Goal: Feedback & Contribution: Contribute content

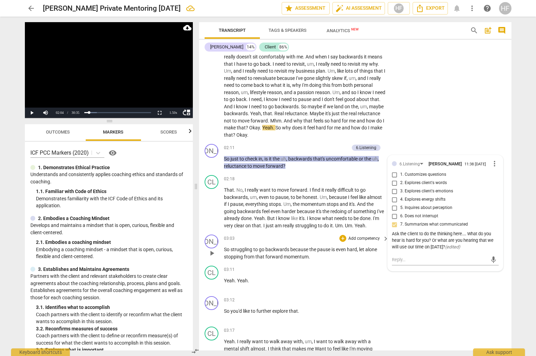
scroll to position [151, 0]
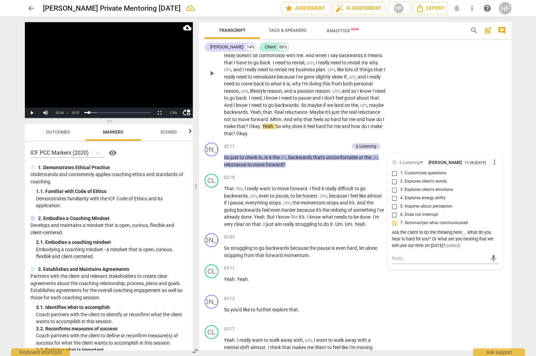
click at [419, 89] on div "CL play_arrow pause 00:16 + Add competency keyboard_arrow_right Yeah , I'm . It…" at bounding box center [355, 67] width 313 height 145
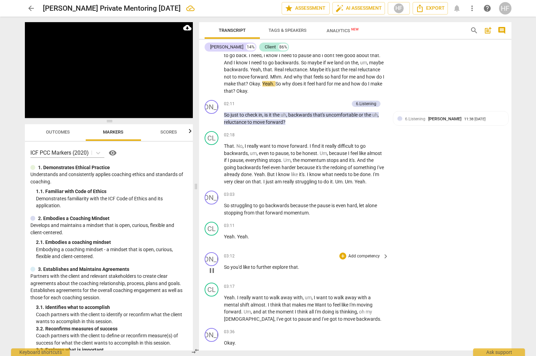
scroll to position [201, 0]
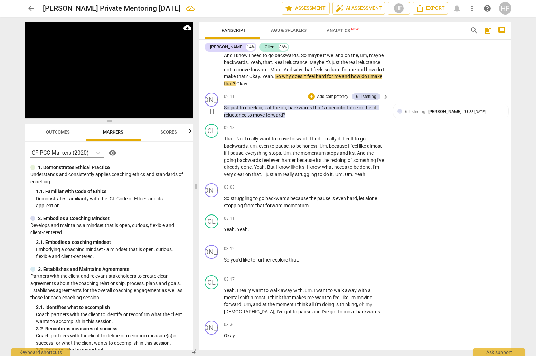
click at [211, 110] on span "pause" at bounding box center [212, 111] width 8 height 8
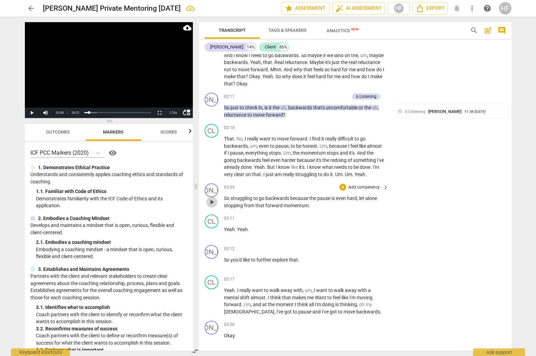
click at [212, 201] on span "play_arrow" at bounding box center [212, 202] width 8 height 8
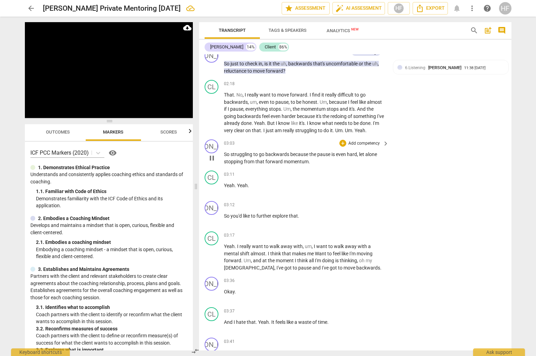
scroll to position [245, 0]
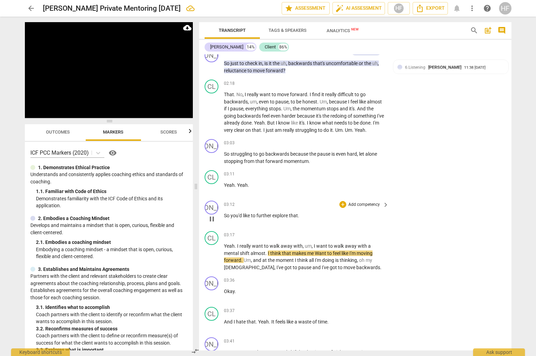
click at [214, 215] on span "pause" at bounding box center [212, 219] width 8 height 8
click at [214, 215] on span "play_arrow" at bounding box center [212, 219] width 8 height 8
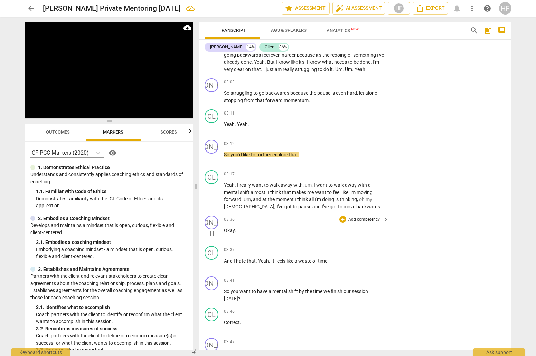
scroll to position [306, 0]
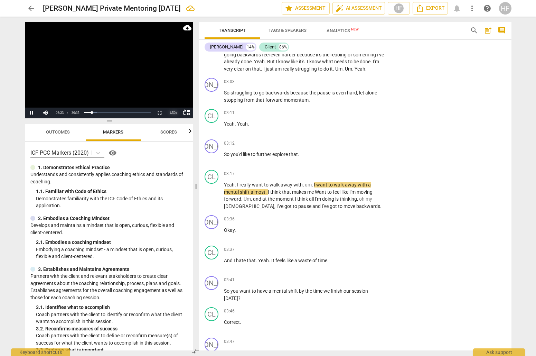
click at [172, 111] on div "1.50 x" at bounding box center [174, 113] width 14 height 10
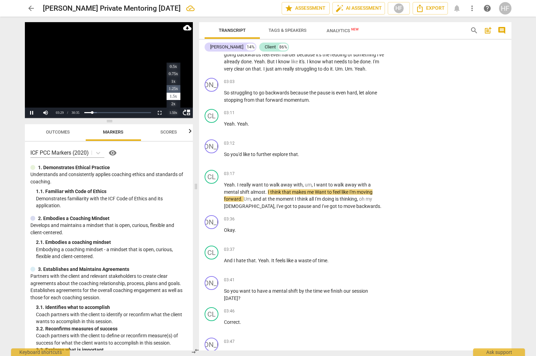
click at [174, 90] on li "1.25x" at bounding box center [174, 89] width 14 height 8
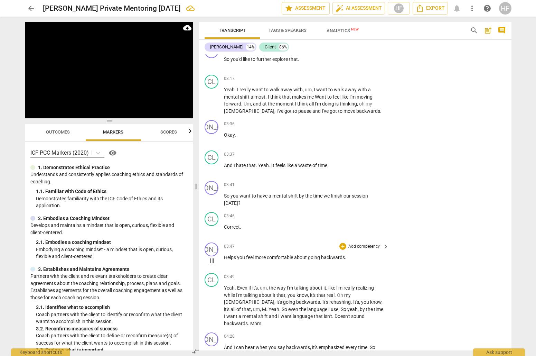
scroll to position [402, 0]
click at [344, 242] on div "+" at bounding box center [343, 245] width 7 height 7
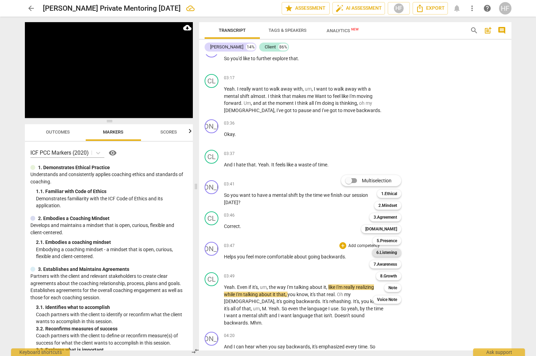
click at [391, 252] on b "6.Listening" at bounding box center [387, 252] width 21 height 8
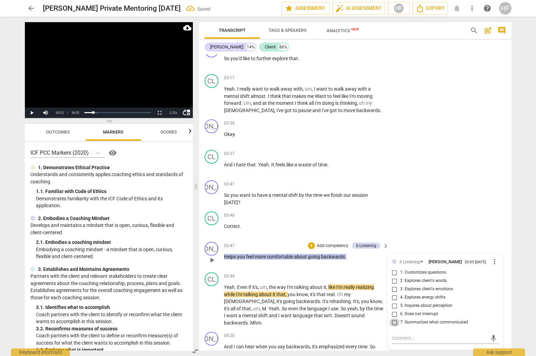
click at [398, 318] on input "7. Summarizes what communicated" at bounding box center [394, 322] width 11 height 8
checkbox input "true"
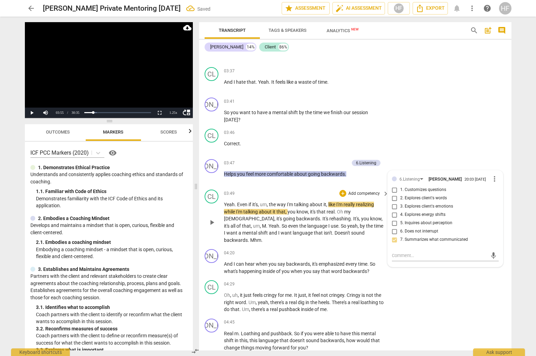
scroll to position [487, 0]
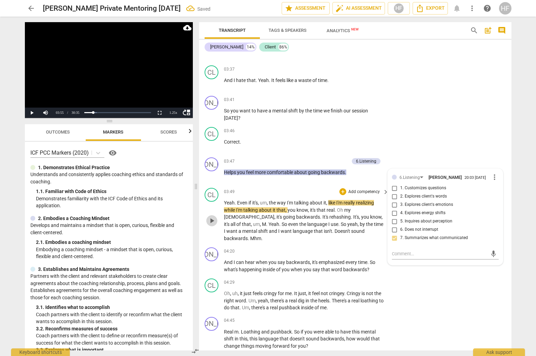
click at [211, 216] on span "play_arrow" at bounding box center [212, 220] width 8 height 8
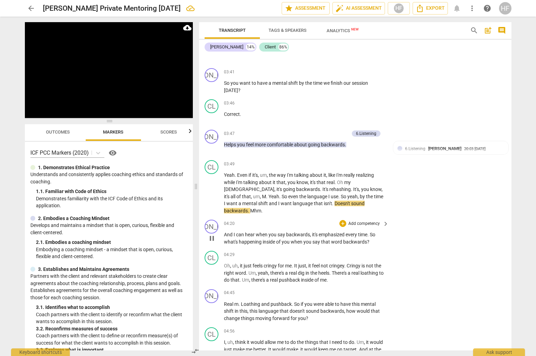
scroll to position [515, 0]
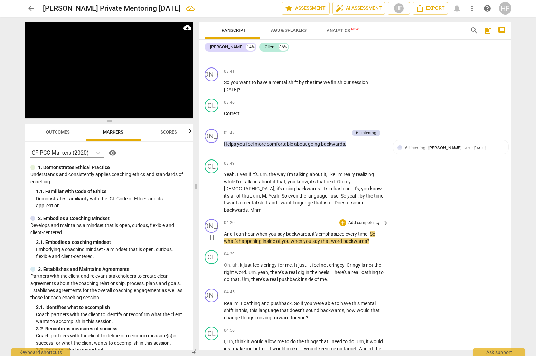
click at [214, 233] on span "pause" at bounding box center [212, 237] width 8 height 8
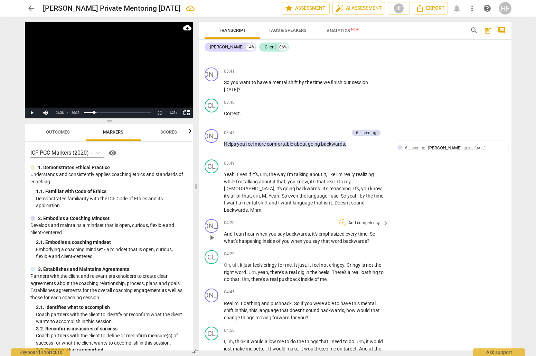
click at [342, 219] on div "+" at bounding box center [343, 222] width 7 height 7
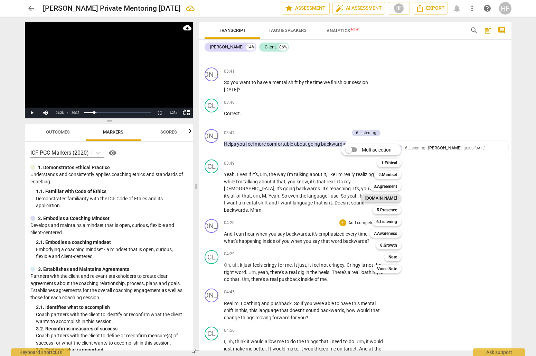
click at [396, 199] on b "[DOMAIN_NAME]" at bounding box center [382, 198] width 32 height 8
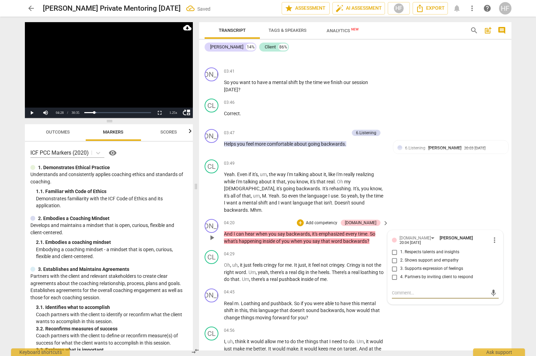
click at [492, 236] on span "more_vert" at bounding box center [495, 240] width 8 height 8
click at [500, 236] on li "Delete" at bounding box center [500, 237] width 24 height 13
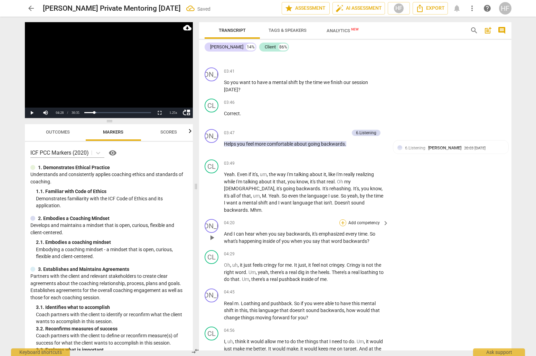
click at [344, 219] on div "+" at bounding box center [343, 222] width 7 height 7
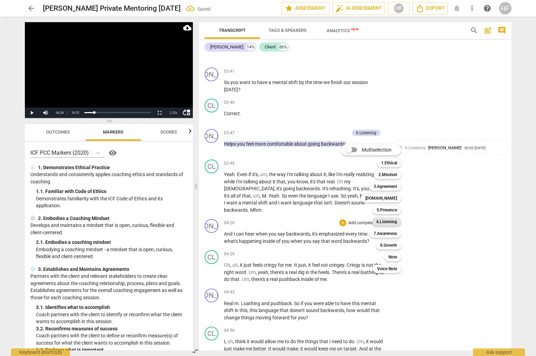
click at [396, 223] on b "6.Listening" at bounding box center [387, 222] width 21 height 8
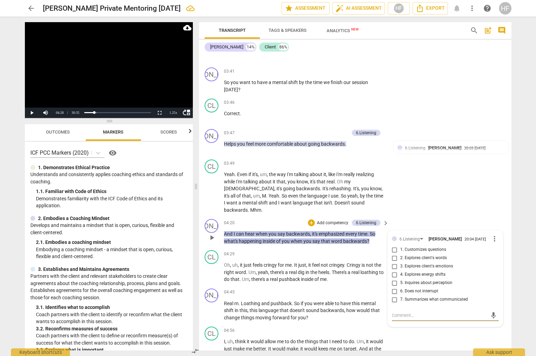
click at [491, 234] on span "more_vert" at bounding box center [495, 238] width 8 height 8
click at [498, 239] on li "Delete" at bounding box center [500, 238] width 24 height 13
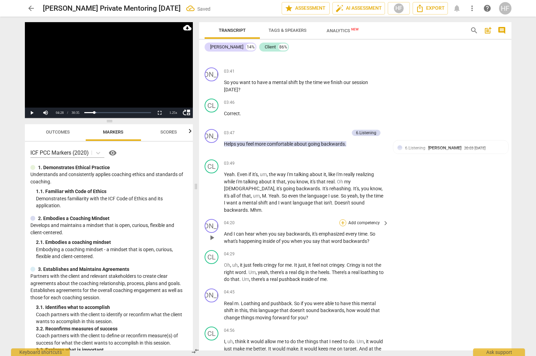
click at [342, 219] on div "+" at bounding box center [343, 222] width 7 height 7
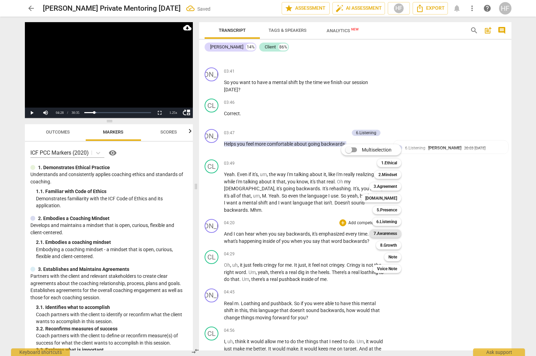
click at [396, 232] on b "7.Awareness" at bounding box center [386, 233] width 24 height 8
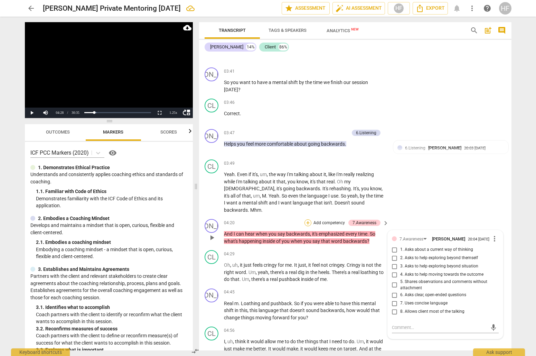
click at [306, 219] on div "+" at bounding box center [308, 222] width 7 height 7
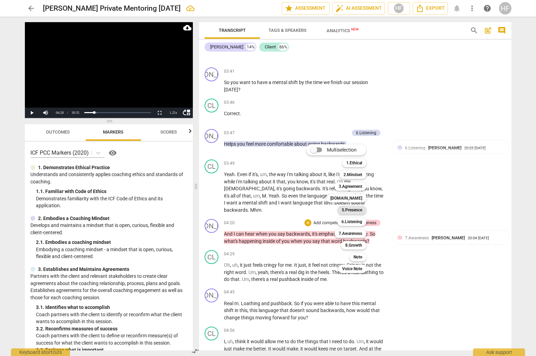
click at [360, 211] on b "5.Presence" at bounding box center [352, 210] width 20 height 8
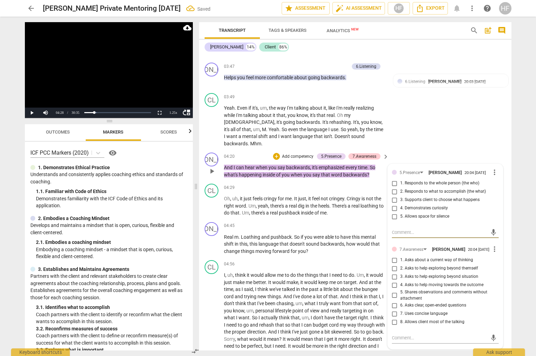
scroll to position [582, 0]
click at [494, 167] on span "more_vert" at bounding box center [495, 171] width 8 height 8
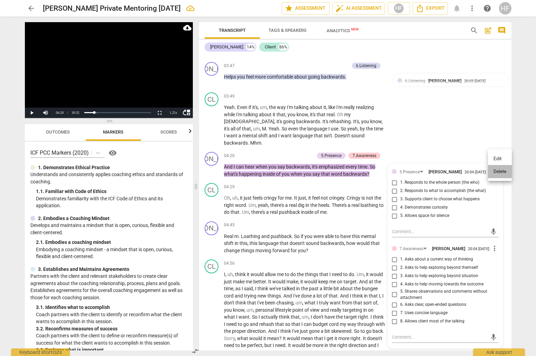
click at [495, 169] on li "Delete" at bounding box center [500, 171] width 24 height 13
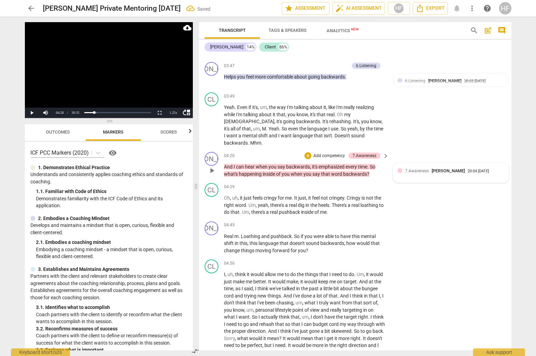
click at [497, 167] on div "7.Awareness [PERSON_NAME] 20:04 [DATE]" at bounding box center [454, 170] width 99 height 7
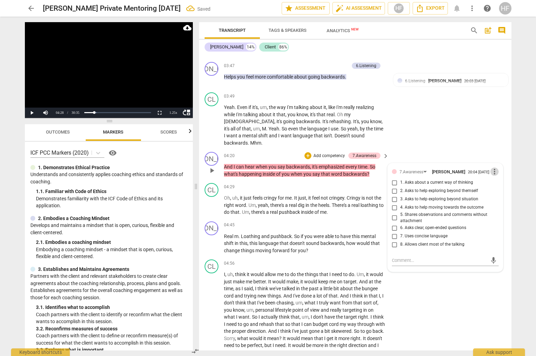
click at [492, 167] on span "more_vert" at bounding box center [495, 171] width 8 height 8
click at [499, 174] on li "Delete" at bounding box center [500, 171] width 24 height 13
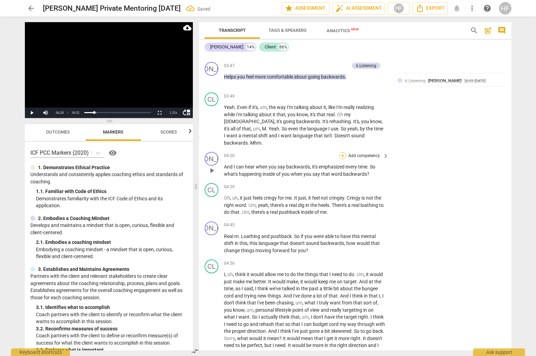
click at [343, 152] on div "+" at bounding box center [343, 155] width 7 height 7
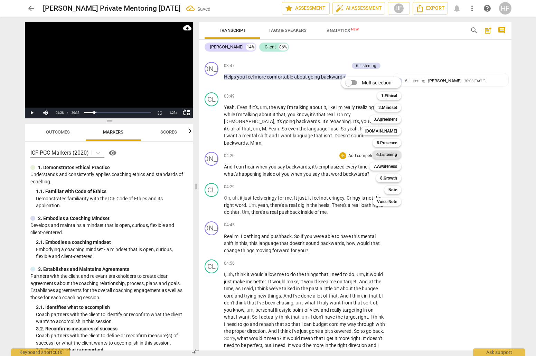
click at [393, 151] on b "6.Listening" at bounding box center [387, 154] width 21 height 8
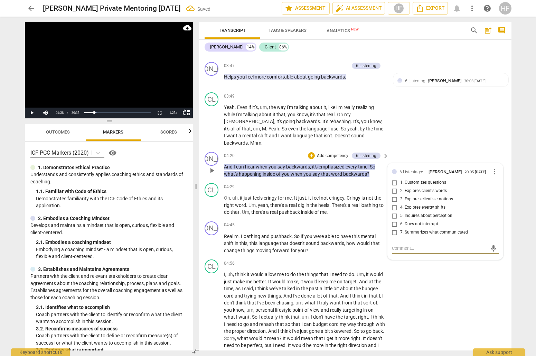
click at [492, 167] on span "more_vert" at bounding box center [495, 171] width 8 height 8
click at [494, 169] on li "Delete" at bounding box center [500, 171] width 24 height 13
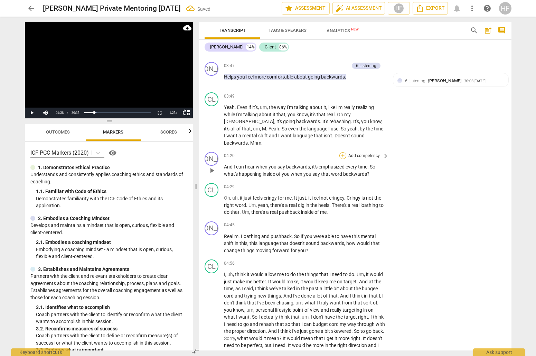
click at [343, 152] on div "+" at bounding box center [343, 155] width 7 height 7
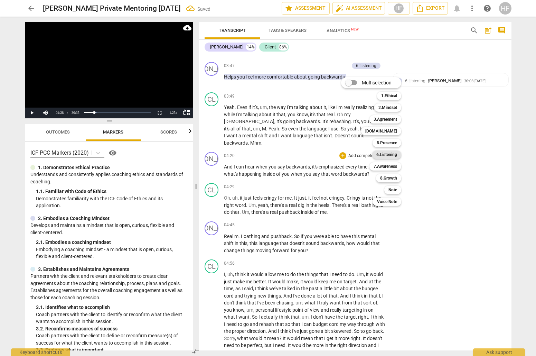
click at [394, 155] on b "6.Listening" at bounding box center [387, 154] width 21 height 8
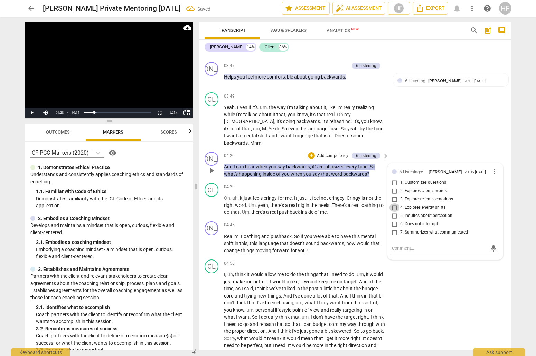
click at [397, 203] on input "4. Explores energy shifts" at bounding box center [394, 207] width 11 height 8
checkbox input "true"
click at [310, 152] on div "+" at bounding box center [311, 155] width 7 height 7
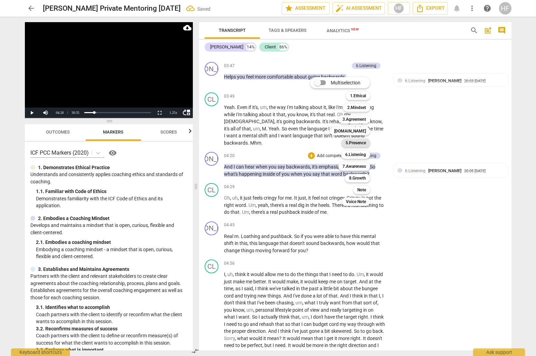
click at [361, 143] on b "5.Presence" at bounding box center [356, 143] width 20 height 8
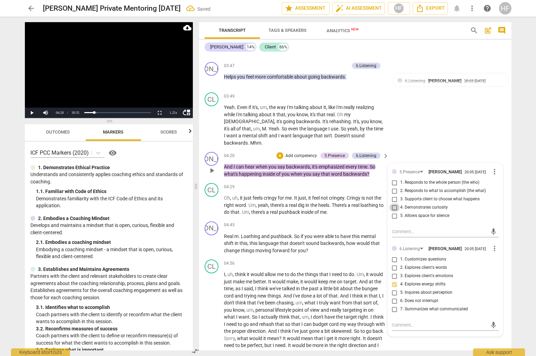
click at [396, 203] on input "4. Demonstrates curiosity" at bounding box center [394, 207] width 11 height 8
checkbox input "true"
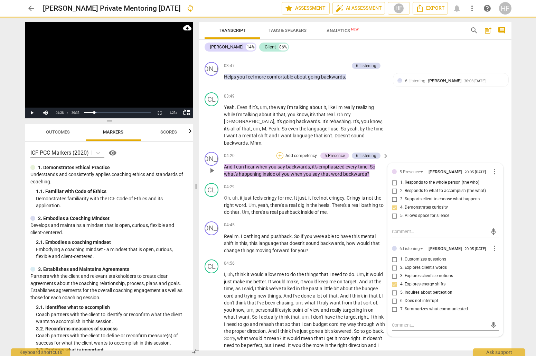
click at [278, 152] on div "+" at bounding box center [280, 155] width 7 height 7
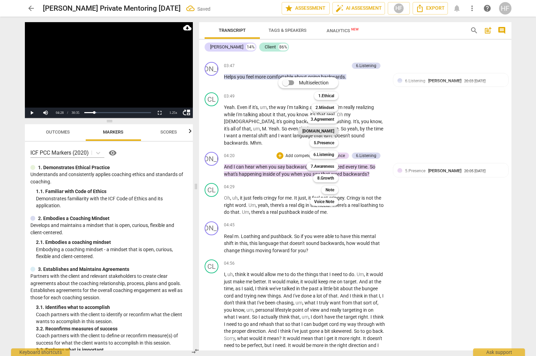
click at [334, 132] on b "[DOMAIN_NAME]" at bounding box center [319, 131] width 32 height 8
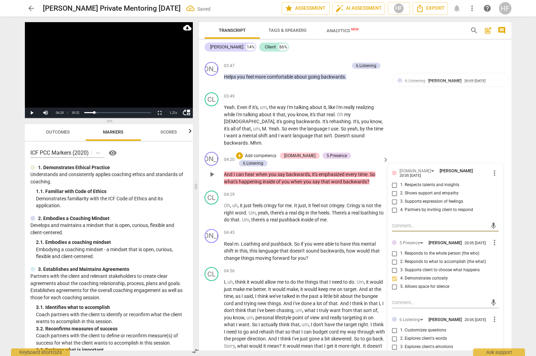
click at [494, 169] on span "more_vert" at bounding box center [495, 173] width 8 height 8
click at [499, 168] on li "Delete" at bounding box center [500, 170] width 24 height 13
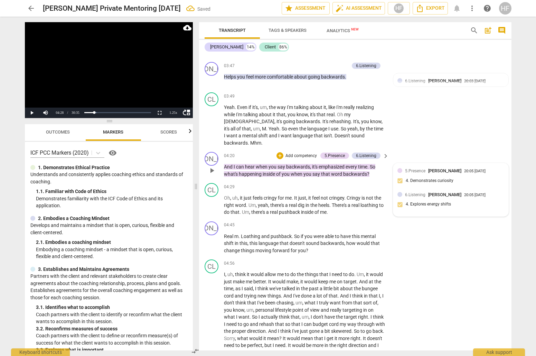
click at [433, 191] on div "6.Listening [PERSON_NAME] 20:05 [DATE] 4. Explores energy shifts" at bounding box center [451, 201] width 107 height 21
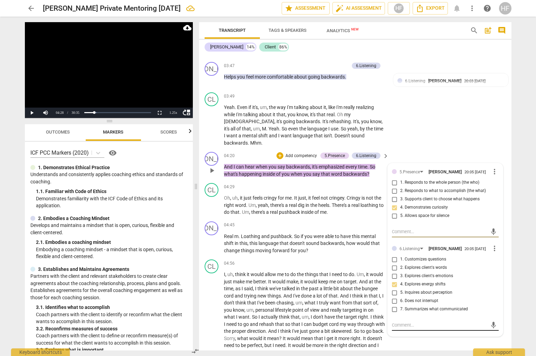
click at [411, 322] on textarea at bounding box center [440, 325] width 96 height 7
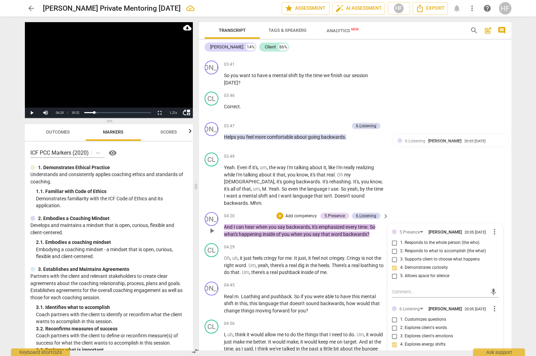
scroll to position [521, 0]
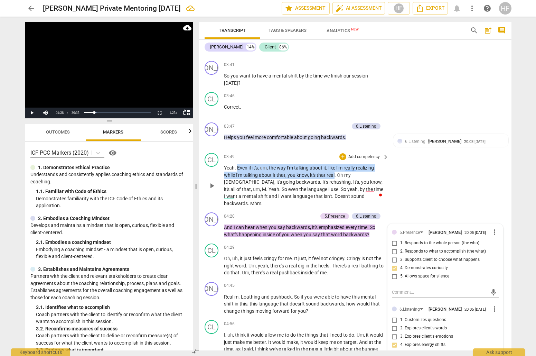
drag, startPoint x: 237, startPoint y: 161, endPoint x: 334, endPoint y: 166, distance: 97.7
click at [335, 166] on p "Yeah . Even if it's , um , the way I'm talking about it , like I'm really reali…" at bounding box center [305, 185] width 162 height 43
click at [351, 160] on icon "button" at bounding box center [351, 158] width 4 height 5
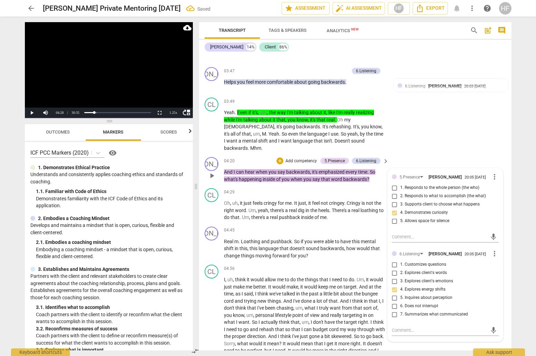
scroll to position [578, 0]
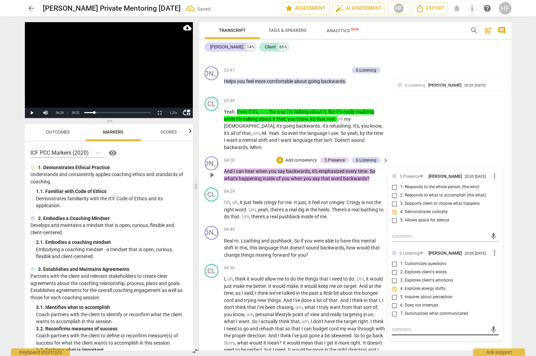
click at [408, 326] on textarea at bounding box center [440, 329] width 96 height 7
type textarea "C"
type textarea "Co"
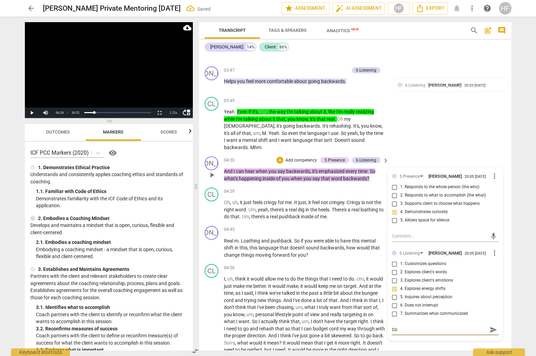
type textarea "Con"
type textarea "Cons"
type textarea "Consi"
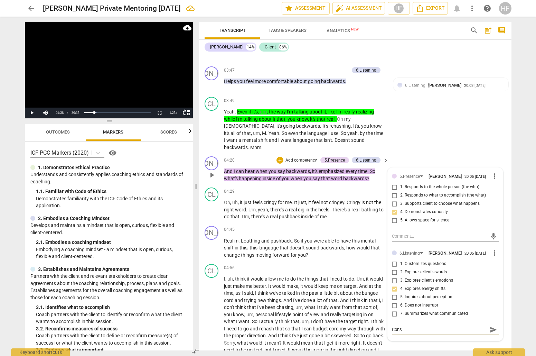
type textarea "Consi"
type textarea "Consid"
type textarea "Conside"
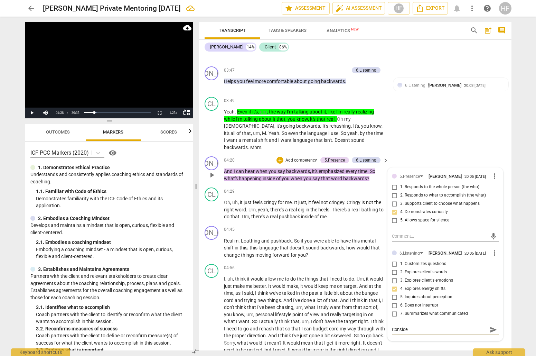
type textarea "Consider"
type textarea "Consider:"
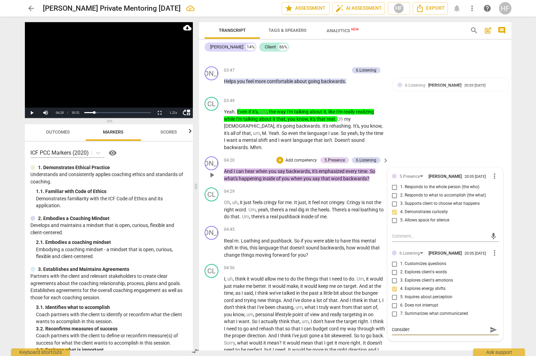
type textarea "Consider:"
type textarea "Consider: W"
type textarea "Consider: Wh"
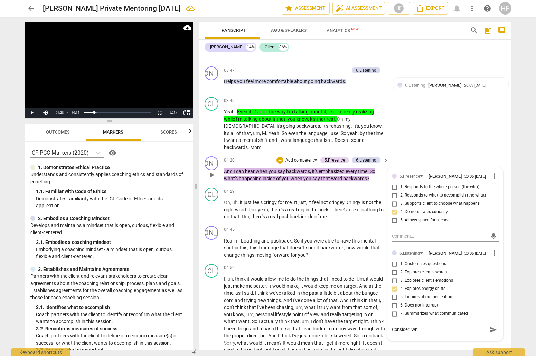
type textarea "Consider: Wha"
type textarea "Consider: What"
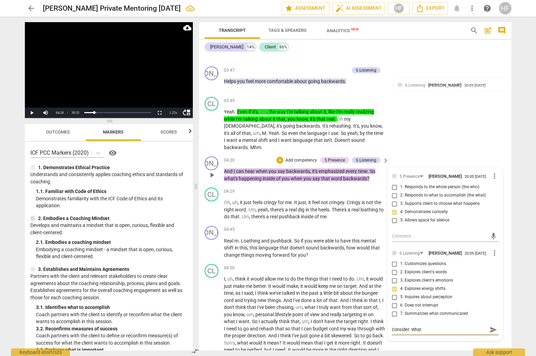
type textarea "Consider: What"
type textarea "Consider: What d"
type textarea "Consider: What do"
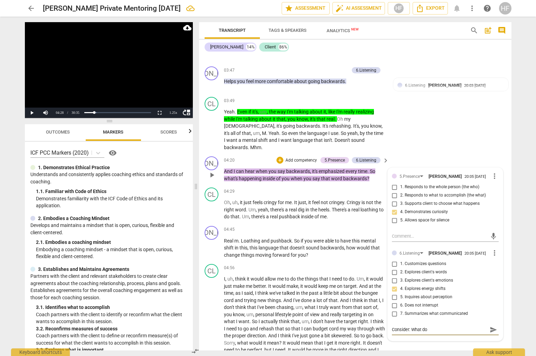
type textarea "Consider: What do"
type textarea "Consider: What do y"
type textarea "Consider: What do yo"
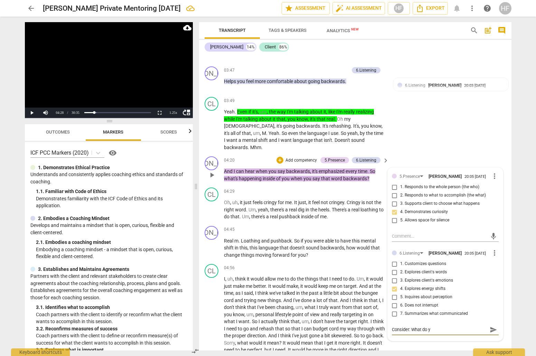
type textarea "Consider: What do yo"
type textarea "Consider: What do you"
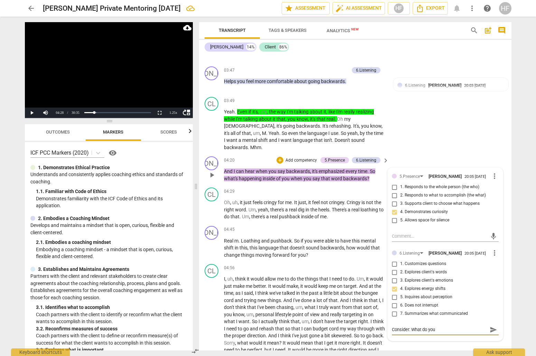
type textarea "Consider: What do you"
type textarea "Consider: What do yo"
type textarea "Consider: What do y"
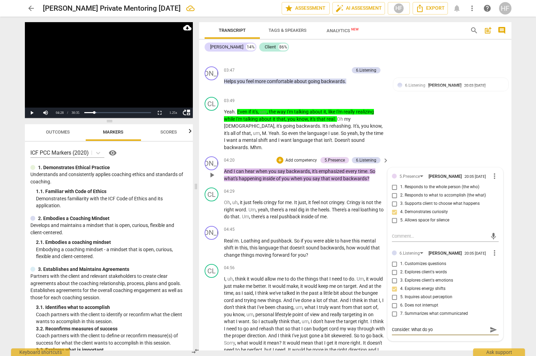
type textarea "Consider: What do y"
type textarea "Consider: What do"
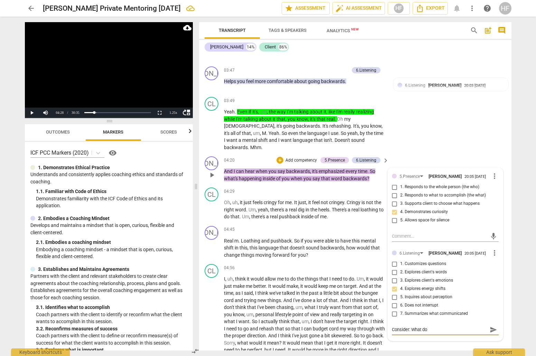
type textarea "Consider: What d"
type textarea "Consider: What"
type textarea "Consider: What a"
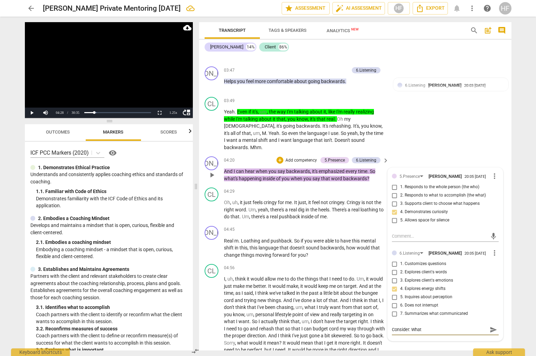
type textarea "Consider: What a"
type textarea "Consider: What ar"
type textarea "Consider: What are"
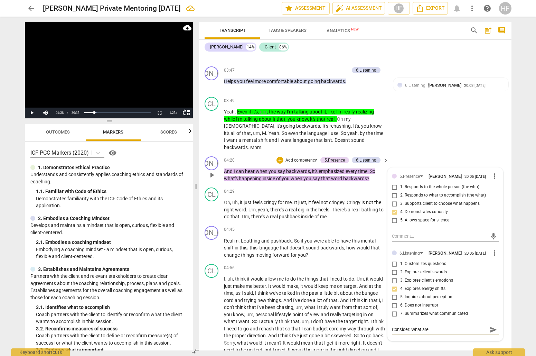
type textarea "Consider: What are"
type textarea "Consider: What are y"
type textarea "Consider: What are yo"
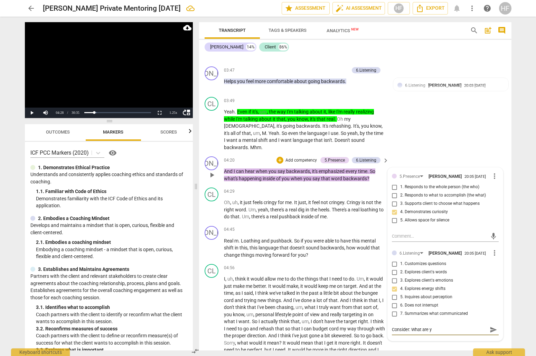
type textarea "Consider: What are yo"
type textarea "Consider: What are you"
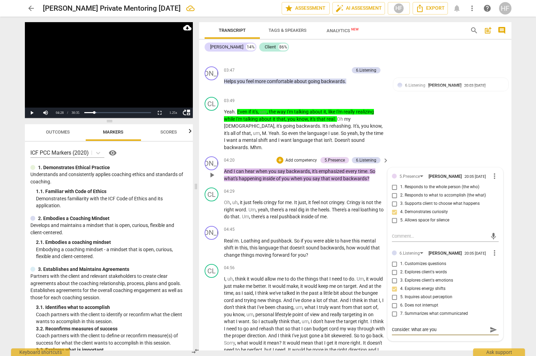
type textarea "Consider: What are you r"
type textarea "Consider: What are you re"
type textarea "Consider: What are you rel"
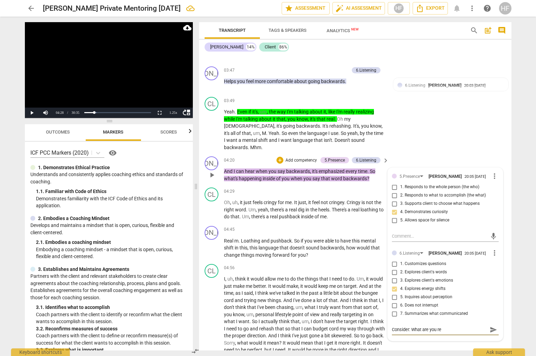
type textarea "Consider: What are you rel"
type textarea "Consider: What are you reli"
type textarea "Consider: What are you reliz"
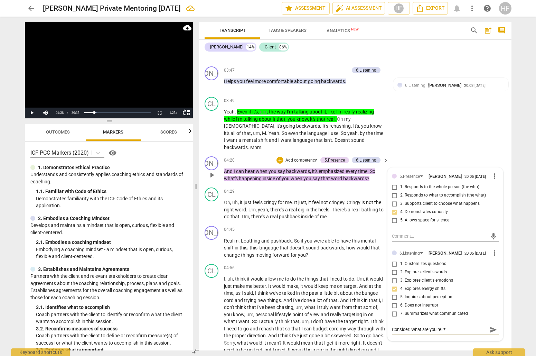
type textarea "Consider: What are you relizi"
type textarea "Consider: What are you relizin"
type textarea "Consider: What are you relizing"
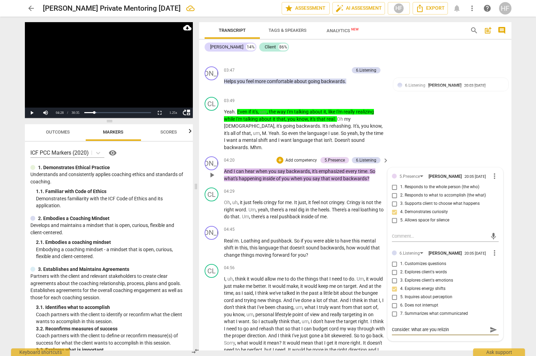
type textarea "Consider: What are you relizing"
type textarea "Consider: What are you relizing a"
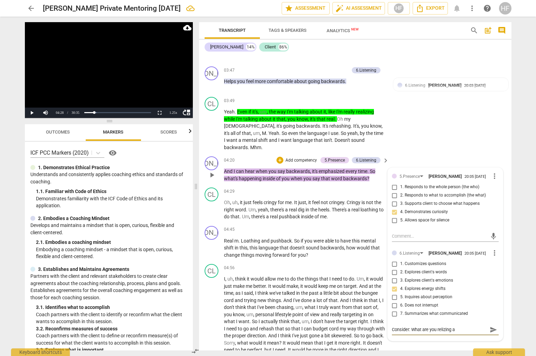
type textarea "Consider: What are you relizing ab"
type textarea "Consider: What are you relizing abo"
type textarea "Consider: What are you relizing aboi"
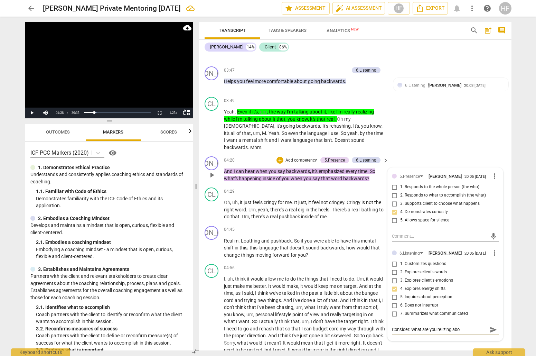
type textarea "Consider: What are you relizing aboi"
type textarea "Consider: What are you relizing aboiu"
type textarea "Consider: What are you relizing aboiut"
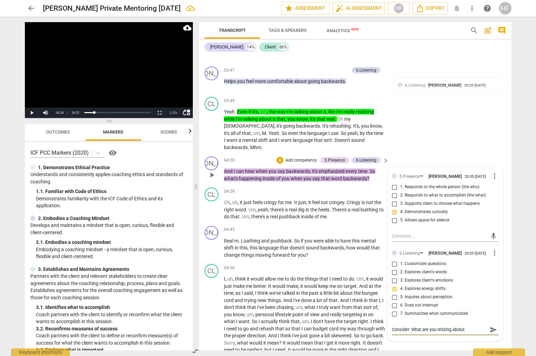
type textarea "Consider: What are you relizing aboiut"
type textarea "Consider: What are you relizing aboiut t"
type textarea "Consider: What are you relizing aboiut th"
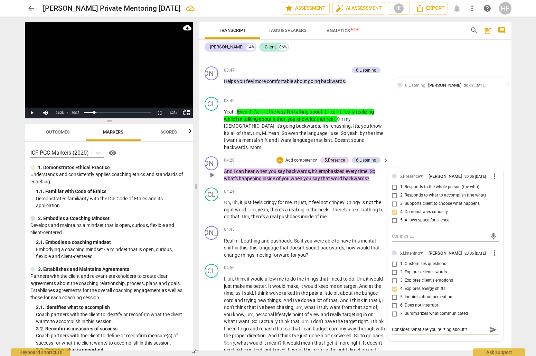
type textarea "Consider: What are you relizing aboiut th"
type textarea "Consider: What are you relizing aboiut the"
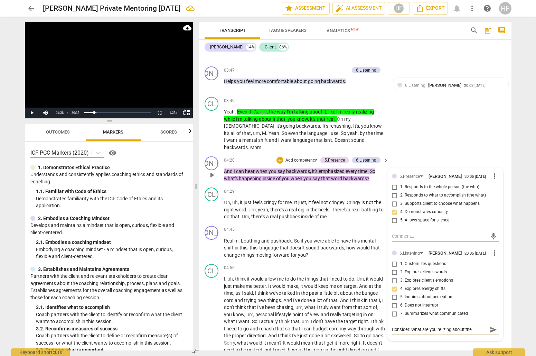
type textarea "Consider: What are you relizing aboiut the"
type textarea "Consider: What are you relizing aboiut th"
type textarea "Consider: What are you relizing aboiut t"
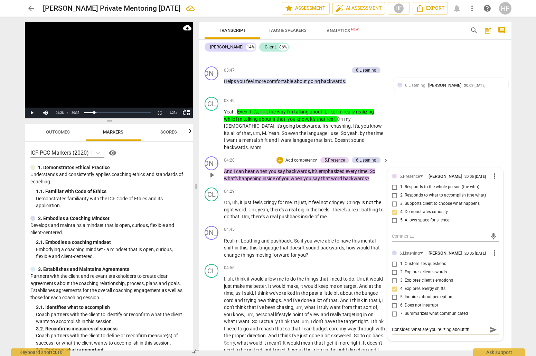
type textarea "Consider: What are you relizing aboiut t"
type textarea "Consider: What are you relizing aboiut"
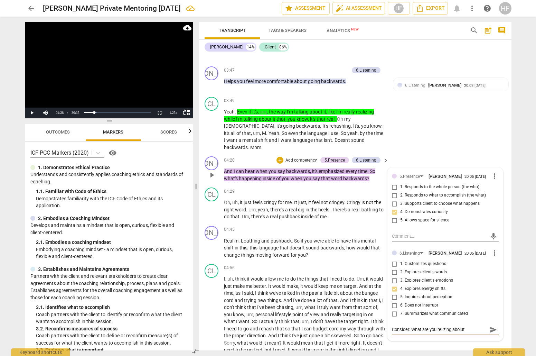
type textarea "Consider: What are you relizing aboiu"
type textarea "Consider: What are you relizing aboi"
type textarea "Consider: What are you relizing abo"
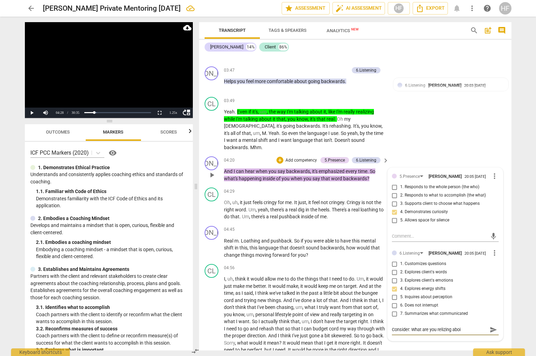
type textarea "Consider: What are you relizing abo"
type textarea "Consider: What are you relizing abou"
type textarea "Consider: What are you relizing about"
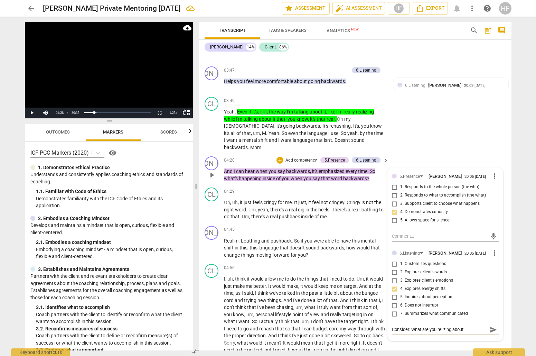
type textarea "Consider: What are you relizing about"
type textarea "Consider: What are you relizing about t"
type textarea "Consider: What are you relizing about th"
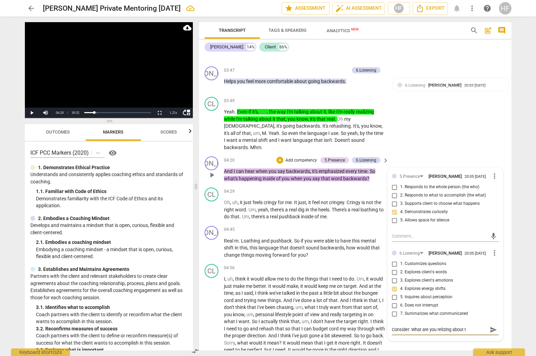
type textarea "Consider: What are you relizing about th"
type textarea "Consider: What are you relizing about the"
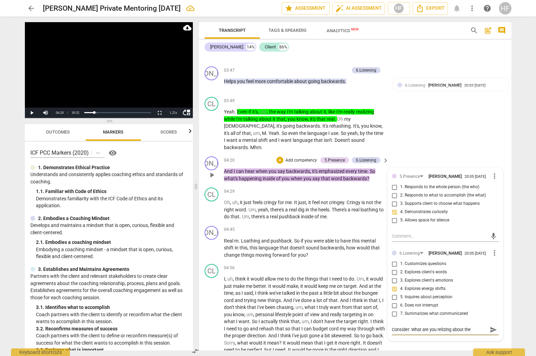
type textarea "Consider: What are you relizing about the w"
type textarea "Consider: What are you relizing about the wa"
type textarea "Consider: What are you relizing about the way"
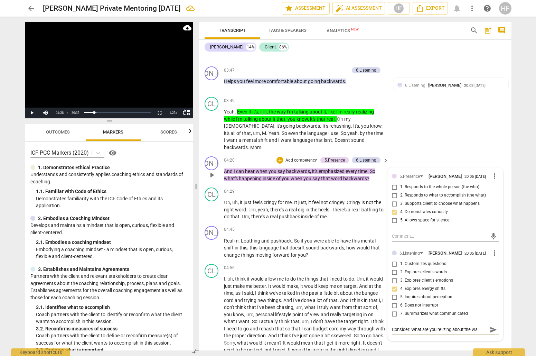
type textarea "Consider: What are you relizing about the way"
type textarea "Consider: What are you relizing about the way y"
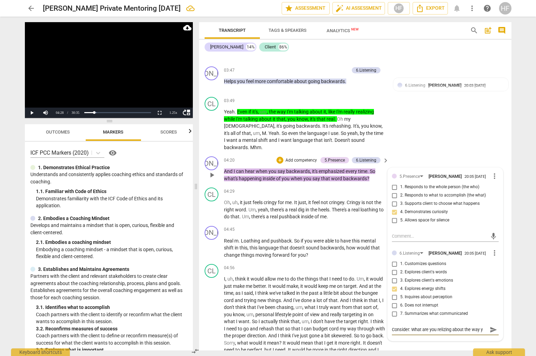
type textarea "Consider: What are you relizing about the way yo"
type textarea "Consider: What are you relizing about the way you"
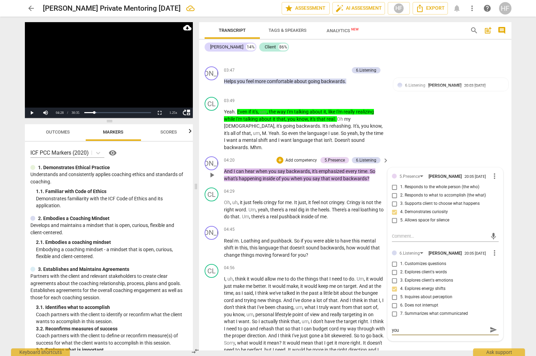
type textarea "Consider: What are you relizing about the way your"
type textarea "Consider: What are you relizing about the way your t"
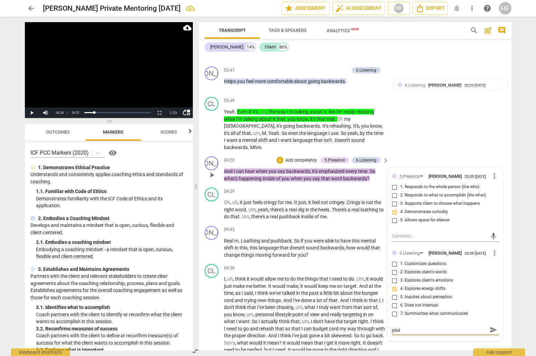
type textarea "Consider: What are you relizing about the way your t"
type textarea "Consider: What are you relizing about the way your ta"
type textarea "Consider: What are you relizing about the way your tal"
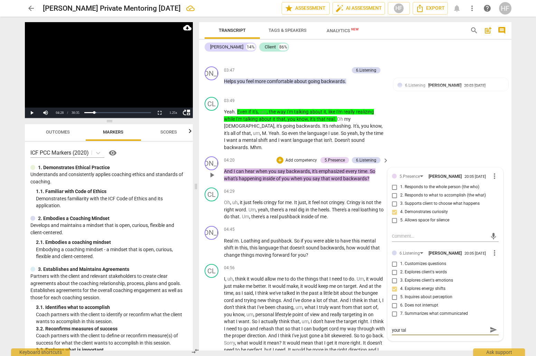
type textarea "Consider: What are you relizing about the way your talk"
type textarea "Consider: What are you relizing about the way your talki"
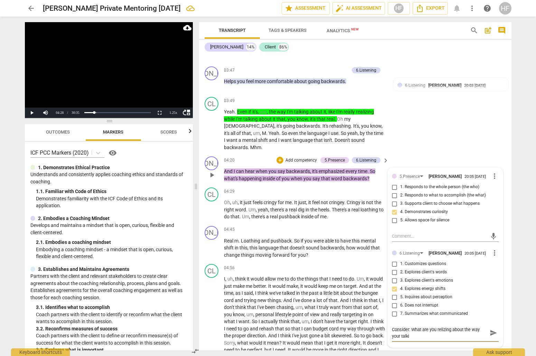
type textarea "Consider: What are you relizing about the way your talkin"
type textarea "Consider: What are you relizing about the way your talking"
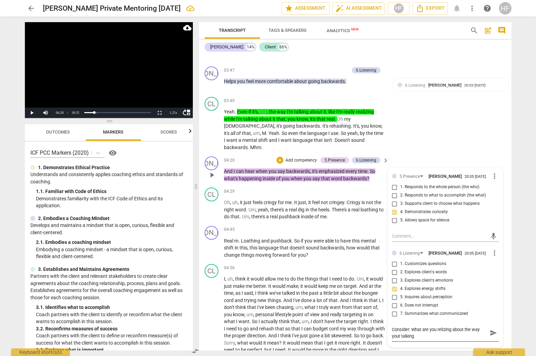
type textarea "Consider: What are you relizing about the way your talking"
type textarea "Consider: What are you relizing about the way your talking a"
type textarea "Consider: What are you relizing about the way your talking ab"
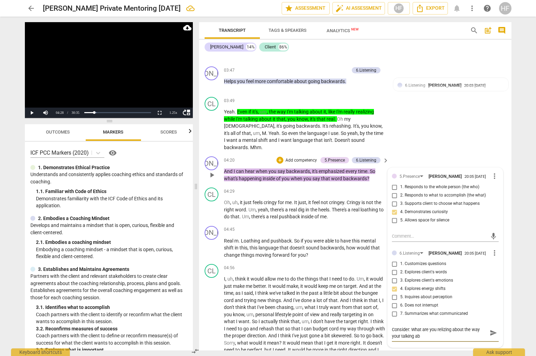
type textarea "Consider: What are you relizing about the way your talking abo"
type textarea "Consider: What are you relizing about the way your talking abou"
type textarea "Consider: What are you relizing about the way your talking about"
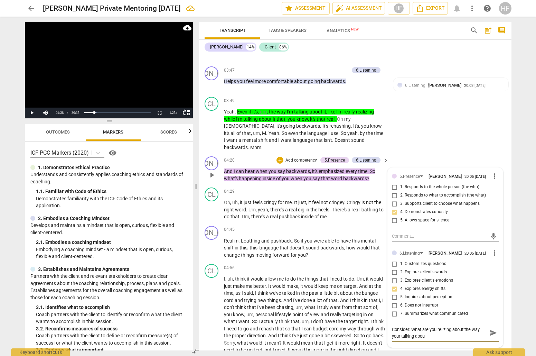
type textarea "Consider: What are you relizing about the way your talking about"
type textarea "Consider: What are you relizing about the way your talking about t"
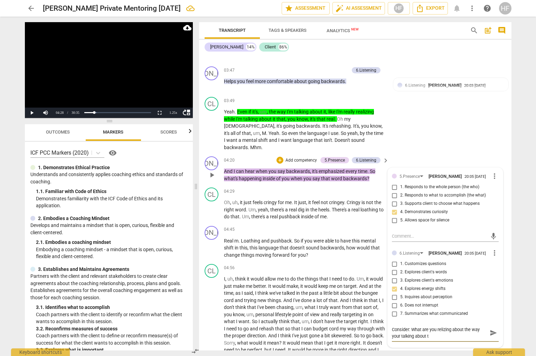
type textarea "Consider: What are you relizing about the way your talking about th"
type textarea "Consider: What are you relizing about the way your talking about thi"
type textarea "Consider: What are you relizing about the way your talking about this"
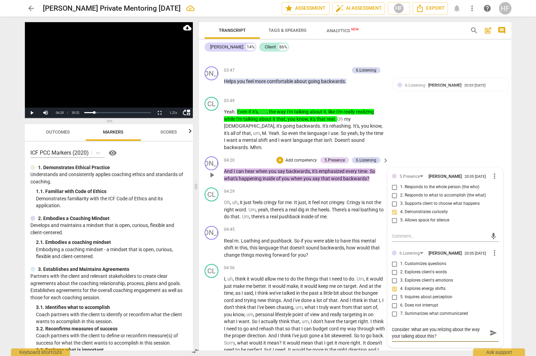
click at [497, 326] on div "5.Presence [PERSON_NAME] 20:05 [DATE] more_vert 1. Responds to the whole person…" at bounding box center [445, 257] width 115 height 179
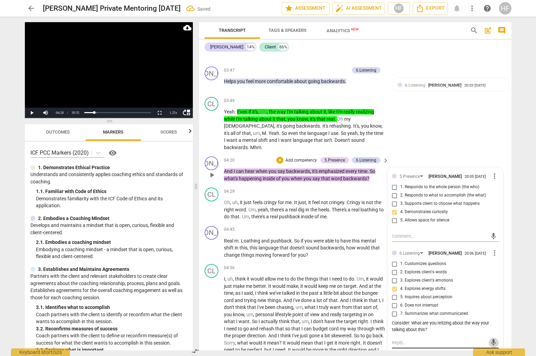
click at [493, 323] on div "6.Listening [PERSON_NAME] 20:06 [DATE] more_vert 1. Customizes questions 2. Exp…" at bounding box center [445, 299] width 107 height 101
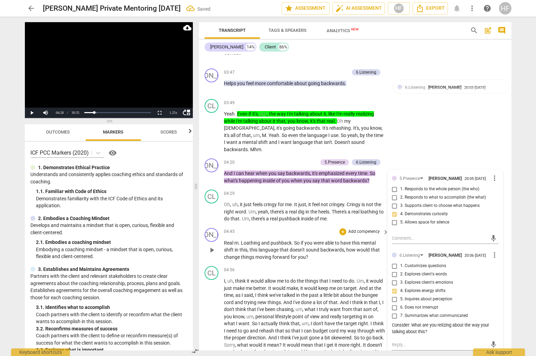
scroll to position [575, 0]
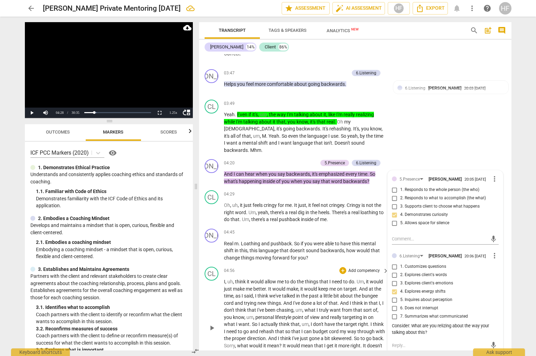
click at [312, 264] on div "CL play_arrow pause 04:56 + Add competency keyboard_arrow_right I , uh , think …" at bounding box center [355, 322] width 313 height 116
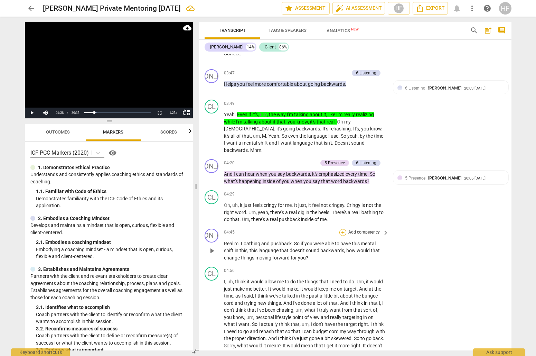
click at [344, 229] on div "+" at bounding box center [343, 232] width 7 height 7
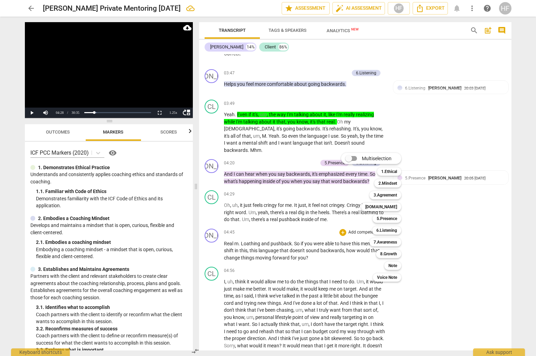
click at [441, 9] on div at bounding box center [268, 178] width 536 height 356
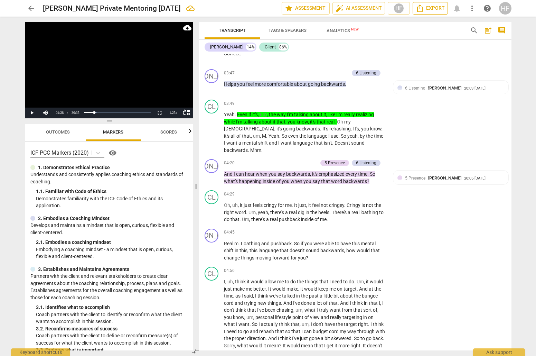
click at [436, 8] on span "Export" at bounding box center [430, 8] width 29 height 8
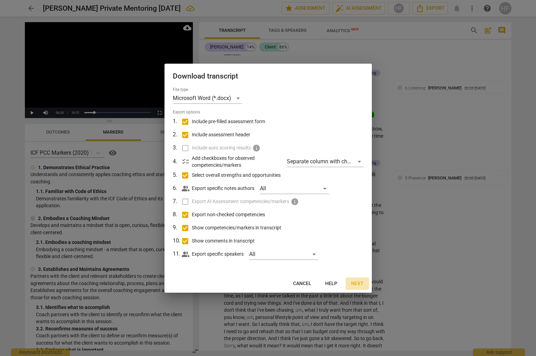
click at [355, 283] on span "Next" at bounding box center [357, 283] width 12 height 7
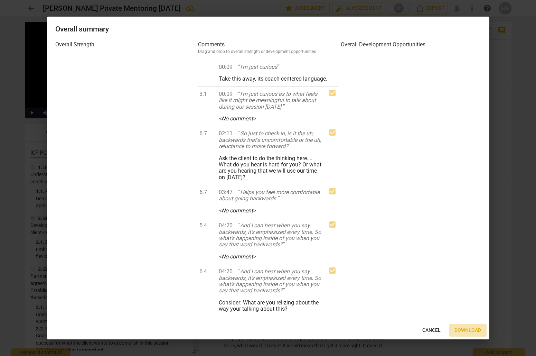
click at [466, 328] on span "Download" at bounding box center [468, 330] width 27 height 7
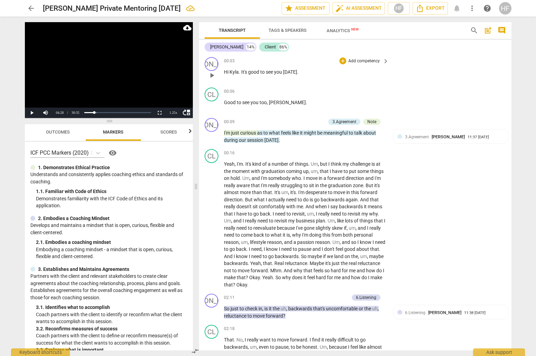
scroll to position [0, 0]
click at [432, 44] on div "[PERSON_NAME] 14% Client 86%" at bounding box center [356, 47] width 302 height 12
click at [409, 58] on div "JO play_arrow pause 00:03 + Add competency keyboard_arrow_right Hi [PERSON_NAME…" at bounding box center [355, 69] width 313 height 30
click at [500, 32] on span "comment" at bounding box center [502, 30] width 8 height 8
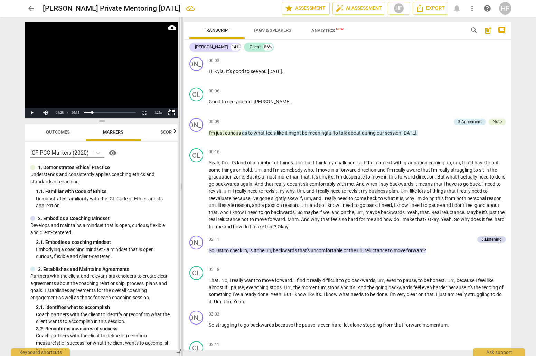
drag, startPoint x: 269, startPoint y: 185, endPoint x: 158, endPoint y: 198, distance: 111.9
click at [179, 198] on span at bounding box center [181, 186] width 4 height 339
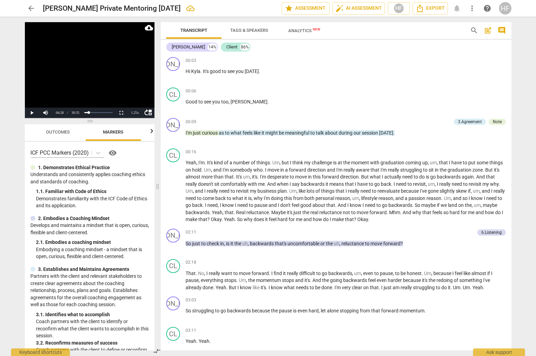
click at [491, 29] on span "post_add" at bounding box center [488, 30] width 8 height 8
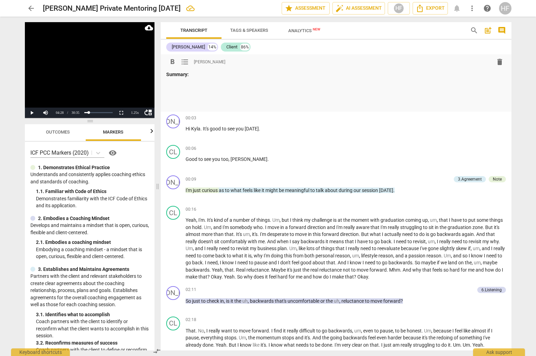
click at [183, 85] on p at bounding box center [336, 84] width 340 height 7
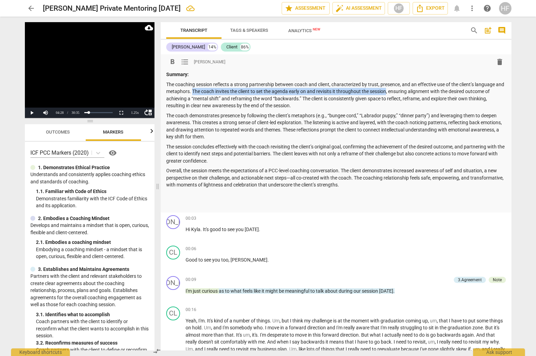
drag, startPoint x: 397, startPoint y: 91, endPoint x: 202, endPoint y: 90, distance: 194.7
click at [202, 90] on p "The coaching session reflects a strong partnership between coach and client, ch…" at bounding box center [336, 95] width 340 height 28
click at [169, 62] on span "format_bold" at bounding box center [172, 62] width 8 height 8
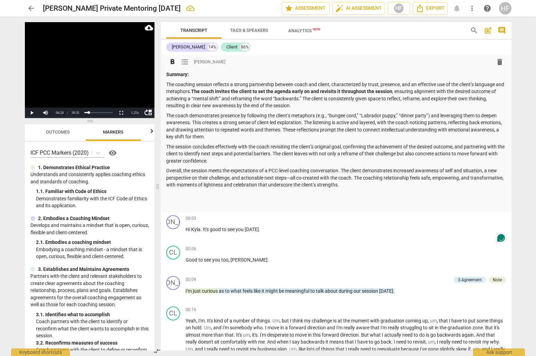
click at [377, 164] on div "Summary: The coaching session reflects a strong partnership between coach and c…" at bounding box center [336, 139] width 340 height 137
drag, startPoint x: 298, startPoint y: 102, endPoint x: 169, endPoint y: 107, distance: 128.4
click at [169, 107] on p "The coaching session reflects a strong partnership between coach and client, ch…" at bounding box center [336, 95] width 340 height 28
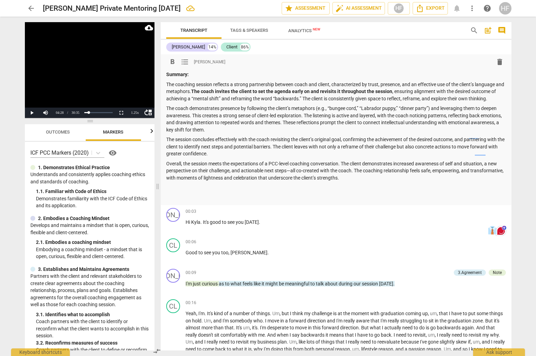
click at [234, 129] on p "The coach demonstrates presence by following the client’s metaphors (e.g., “bun…" at bounding box center [336, 119] width 340 height 28
click at [319, 107] on p "The coach demonstrates presence by following the client’s metaphors (e.g., “bun…" at bounding box center [336, 119] width 340 height 28
click at [428, 108] on p "The coach demonstrates presence by following the client’s metaphors e.g., “bung…" at bounding box center [336, 119] width 340 height 28
click at [425, 134] on div "Summary: The coaching session reflects a strong partnership between coach and c…" at bounding box center [336, 136] width 340 height 130
drag, startPoint x: 303, startPoint y: 114, endPoint x: 307, endPoint y: 156, distance: 41.7
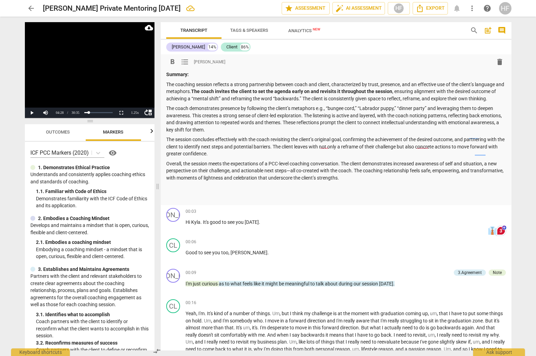
click at [303, 117] on p "The coach demonstrates presence by following the client’s metaphors e.g., “bung…" at bounding box center [336, 119] width 340 height 28
click at [333, 152] on p "The session concludes effectively with the coach revisiting the client’s origin…" at bounding box center [336, 146] width 340 height 21
click at [339, 115] on p "The coach demonstrates presence by following the client’s metaphors e.g., “bung…" at bounding box center [336, 119] width 340 height 28
click at [410, 115] on p "The coach demonstrates presence by following the client’s metaphors e.g., “bung…" at bounding box center [336, 119] width 340 height 28
click at [415, 114] on p "The coach demonstrates presence by following the client’s metaphors e.g., “bung…" at bounding box center [336, 119] width 340 height 28
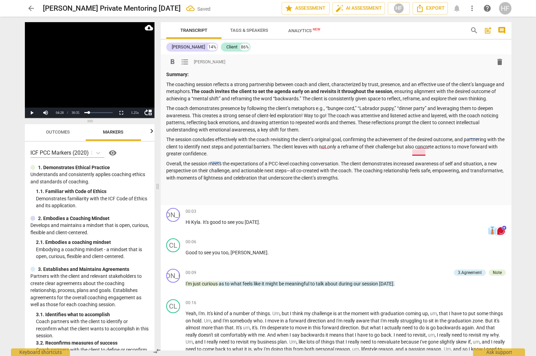
click at [422, 116] on p "The coach demonstrates presence by following the client’s metaphors e.g., “bung…" at bounding box center [336, 119] width 340 height 28
click at [434, 115] on p "The coach demonstrates presence by following the client’s metaphors e.g., “bung…" at bounding box center [336, 119] width 340 height 28
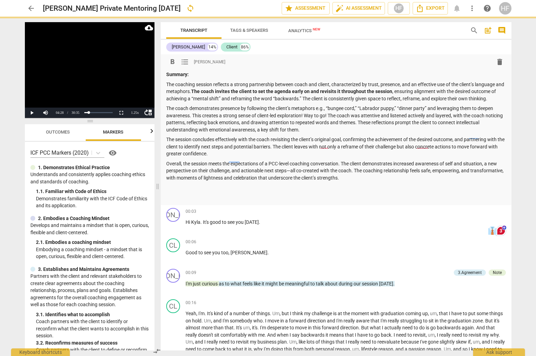
click at [415, 117] on p "The coach demonstrates presence by following the client’s metaphors e.g., “bung…" at bounding box center [336, 119] width 340 height 28
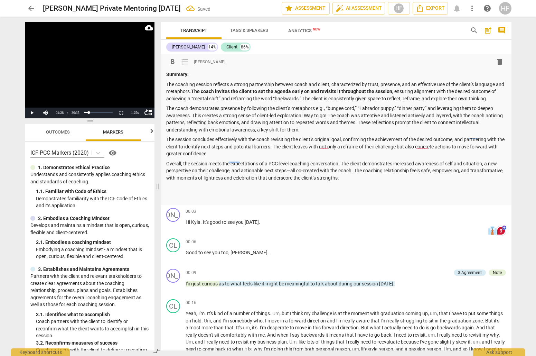
click at [416, 118] on p "The coach demonstrates presence by following the client’s metaphors e.g., “bung…" at bounding box center [336, 119] width 340 height 28
click at [417, 114] on p "The coach demonstrates presence by following the client’s metaphors e.g., “bung…" at bounding box center [336, 119] width 340 height 28
click at [428, 113] on p "The coach demonstrates presence by following the client’s metaphors e.g., “bung…" at bounding box center [336, 119] width 340 height 28
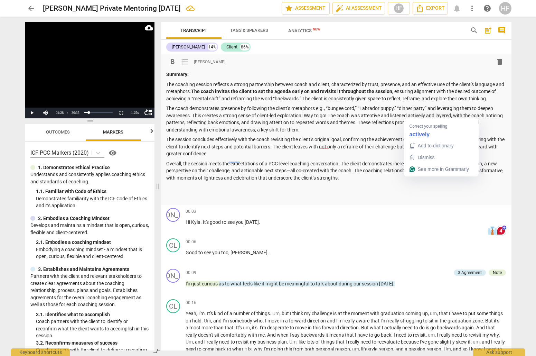
click at [418, 116] on p "The coach demonstrates presence by following the client’s metaphors e.g., “bung…" at bounding box center [336, 119] width 340 height 28
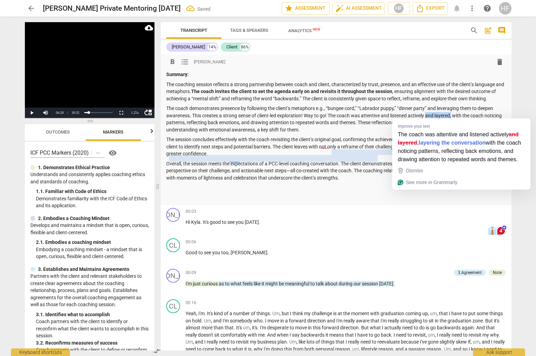
drag, startPoint x: 453, startPoint y: 114, endPoint x: 428, endPoint y: 114, distance: 25.2
click at [428, 114] on p "The coach demonstrates presence by following the client’s metaphors e.g., “bung…" at bounding box center [336, 119] width 340 height 28
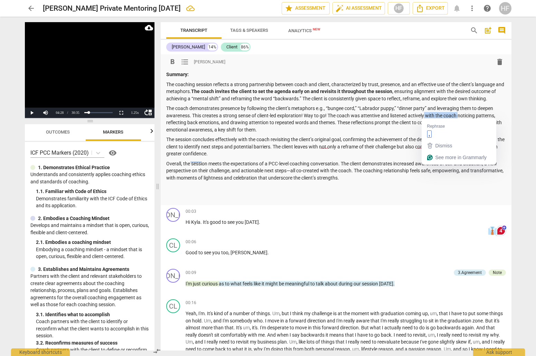
drag, startPoint x: 460, startPoint y: 114, endPoint x: 426, endPoint y: 115, distance: 34.2
click at [426, 115] on p "The coach demonstrates presence by following the client’s metaphors e.g., “bung…" at bounding box center [336, 119] width 340 height 28
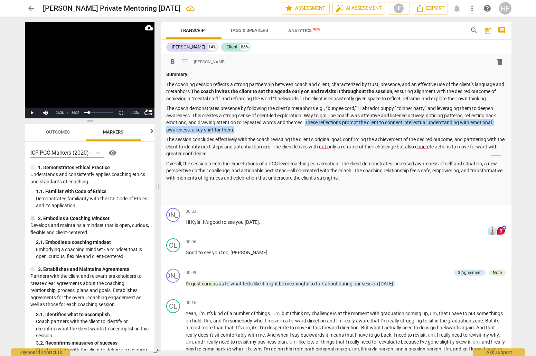
drag, startPoint x: 234, startPoint y: 127, endPoint x: 305, endPoint y: 122, distance: 71.5
click at [305, 122] on p "The coach demonstrates presence by following the client’s metaphors e.g., “bung…" at bounding box center [336, 119] width 340 height 28
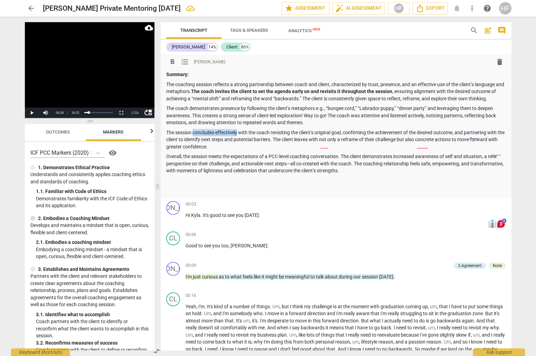
drag, startPoint x: 238, startPoint y: 130, endPoint x: 194, endPoint y: 131, distance: 44.3
click at [194, 131] on p "The session concludes effectively with the coach revisiting the client’s origin…" at bounding box center [336, 139] width 340 height 21
click at [309, 130] on p "The session closes with the coach revisiting the client’s original goal, confir…" at bounding box center [336, 139] width 340 height 21
click at [310, 142] on p "The session closes with the coach revisiting the client’s original outcome, con…" at bounding box center [336, 139] width 340 height 21
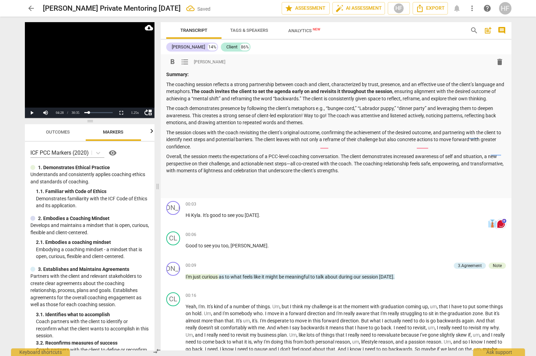
click at [314, 133] on p "The session closes with the coach revisiting the client’s original outcome, con…" at bounding box center [336, 139] width 340 height 21
click at [375, 174] on div "Summary: The coaching session reflects a strong partnership between coach and c…" at bounding box center [336, 132] width 340 height 123
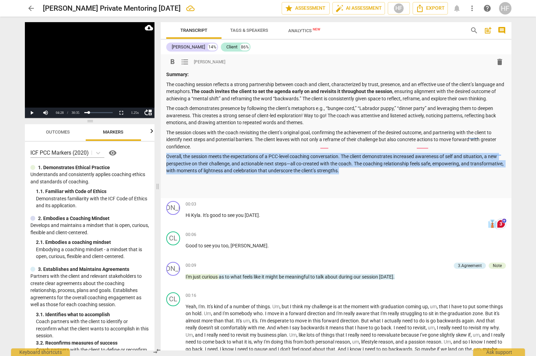
drag, startPoint x: 375, startPoint y: 171, endPoint x: 166, endPoint y: 156, distance: 209.4
click at [165, 156] on div "format_bold format_list_bulleted [PERSON_NAME] delete Summary: The coaching ses…" at bounding box center [336, 126] width 351 height 144
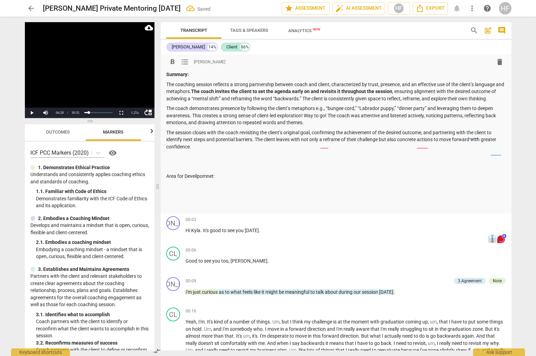
click at [195, 177] on p "Area for Deveilpomnet:" at bounding box center [336, 176] width 340 height 7
click at [198, 175] on p "Area for Deveilpomnet:" at bounding box center [336, 176] width 340 height 7
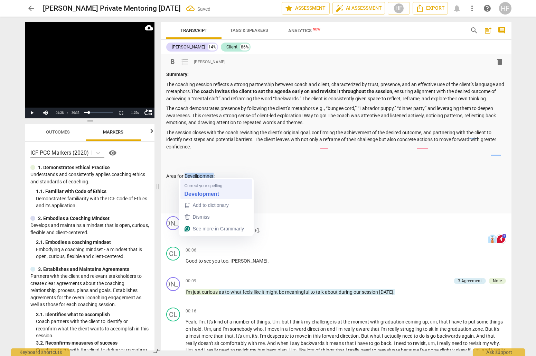
click at [202, 194] on strong "Development" at bounding box center [202, 194] width 35 height 8
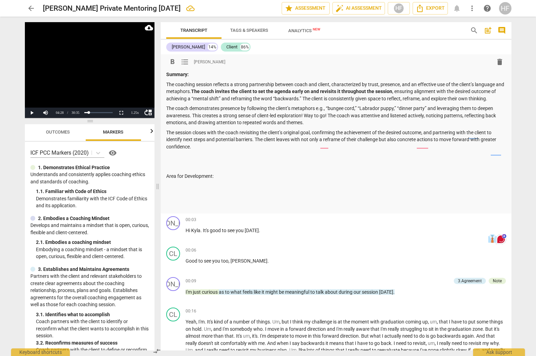
click at [198, 186] on p at bounding box center [336, 186] width 340 height 7
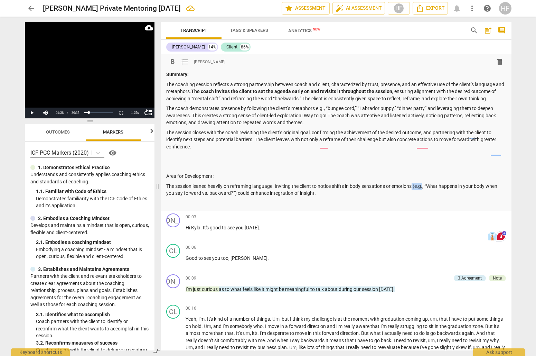
drag, startPoint x: 425, startPoint y: 185, endPoint x: 415, endPoint y: 185, distance: 10.1
click at [415, 185] on p "The session leaned heavily on reframing language. Inviting the client to notice…" at bounding box center [336, 190] width 340 height 14
drag, startPoint x: 259, startPoint y: 193, endPoint x: 259, endPoint y: 196, distance: 3.8
click at [259, 192] on p "The session leaned heavily on reframing language. Inviting the client to notice…" at bounding box center [336, 190] width 340 height 14
drag, startPoint x: 352, startPoint y: 191, endPoint x: 259, endPoint y: 193, distance: 92.4
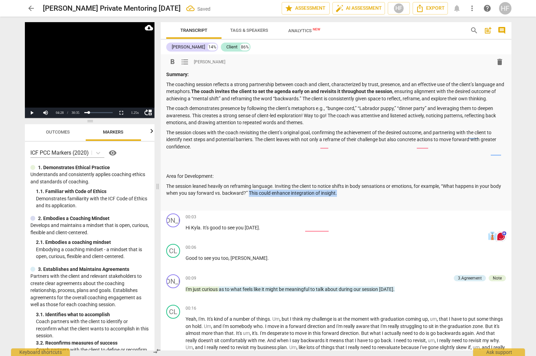
click at [259, 193] on p "The session leaned heavily on reframing language. Inviting the client to notice…" at bounding box center [336, 190] width 340 height 14
drag, startPoint x: 218, startPoint y: 173, endPoint x: 164, endPoint y: 175, distance: 53.3
click at [164, 175] on div "format_bold format_list_bulleted [PERSON_NAME] delete Summary: The coaching ses…" at bounding box center [336, 132] width 351 height 156
click at [183, 59] on span "format_list_bulleted" at bounding box center [185, 62] width 8 height 8
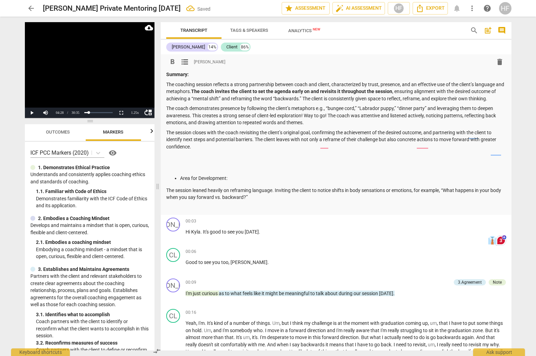
click at [182, 60] on span "format_list_bulleted" at bounding box center [185, 62] width 8 height 8
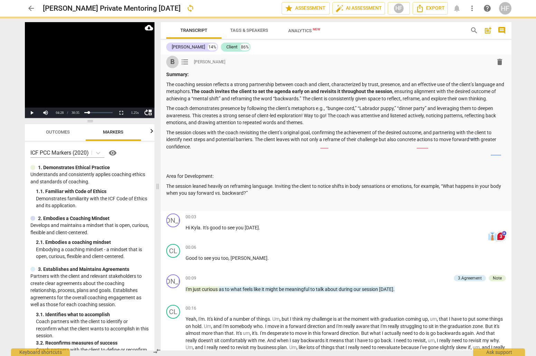
click at [172, 62] on span "format_bold" at bounding box center [172, 62] width 8 height 8
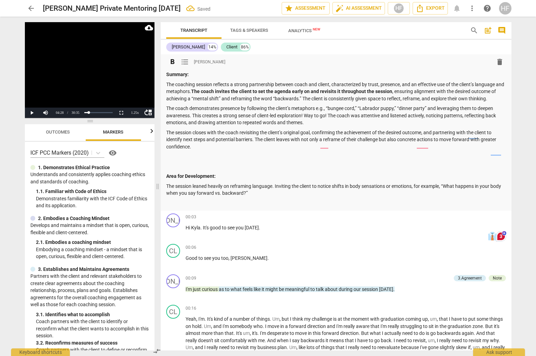
click at [167, 184] on p "The session leaned heavily on reframing language. Inviting the client to notice…" at bounding box center [336, 190] width 340 height 14
click at [185, 63] on span "format_list_bulleted" at bounding box center [185, 62] width 8 height 8
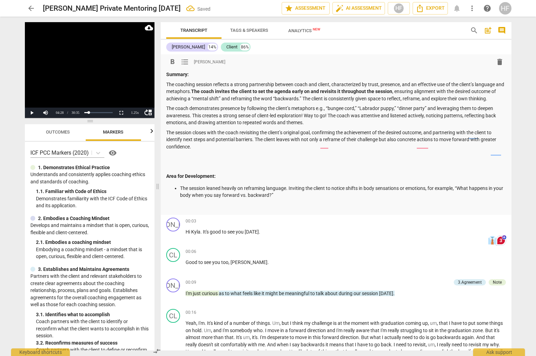
click at [187, 207] on p at bounding box center [336, 207] width 340 height 7
click at [298, 193] on p "The session leaned heavily on reframing language. Inviting the client to notice…" at bounding box center [343, 192] width 326 height 14
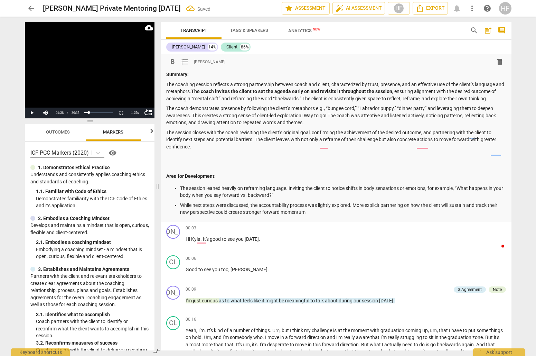
click at [183, 202] on p "While next steps were discussed, the accountability process was lightly explore…" at bounding box center [343, 209] width 326 height 14
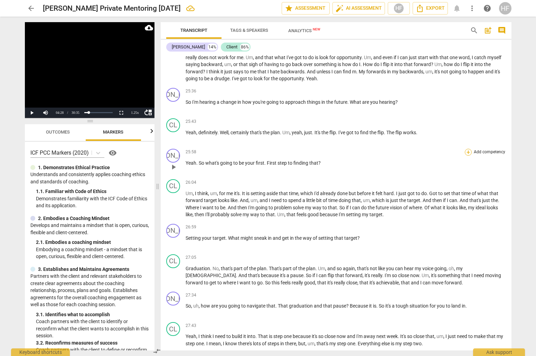
click at [466, 149] on div "+" at bounding box center [468, 152] width 7 height 7
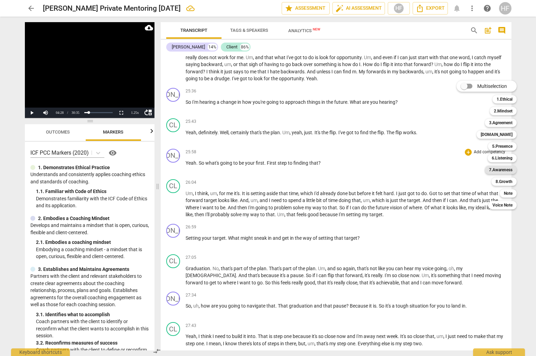
click at [501, 169] on b "7.Awareness" at bounding box center [501, 170] width 24 height 8
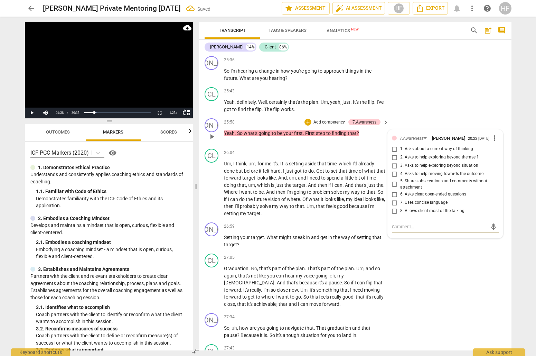
click at [493, 134] on div "7.Awareness [PERSON_NAME] 20:22 [DATE] more_vert" at bounding box center [445, 138] width 107 height 8
click at [492, 134] on span "more_vert" at bounding box center [495, 138] width 8 height 8
click at [506, 123] on li "Delete" at bounding box center [500, 124] width 24 height 13
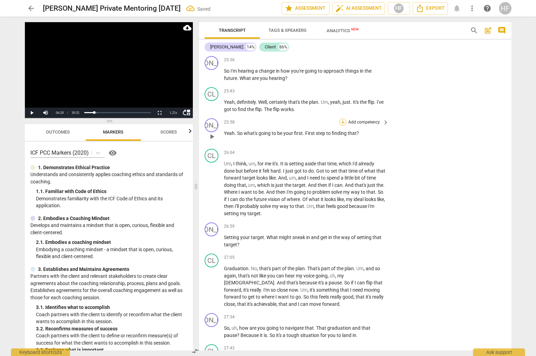
click at [341, 119] on div "+" at bounding box center [343, 122] width 7 height 7
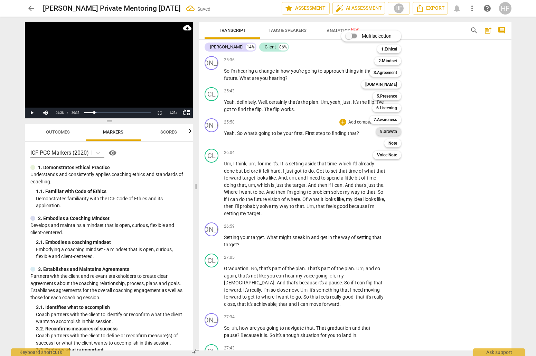
click at [390, 131] on b "8.Growth" at bounding box center [388, 131] width 17 height 8
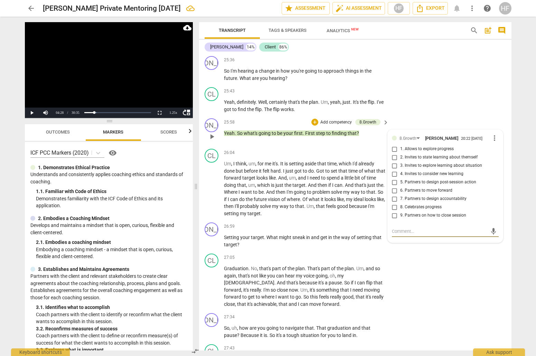
click at [394, 170] on input "4. Invites to consider new learning" at bounding box center [394, 174] width 11 height 8
click at [325, 234] on p "Setting your target . What might sneak in and get in the way of setting that ta…" at bounding box center [305, 241] width 162 height 14
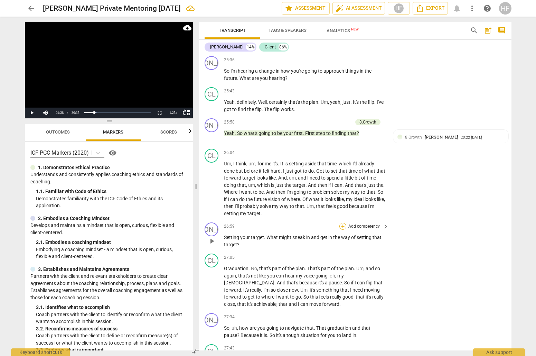
click at [342, 223] on div "+" at bounding box center [343, 226] width 7 height 7
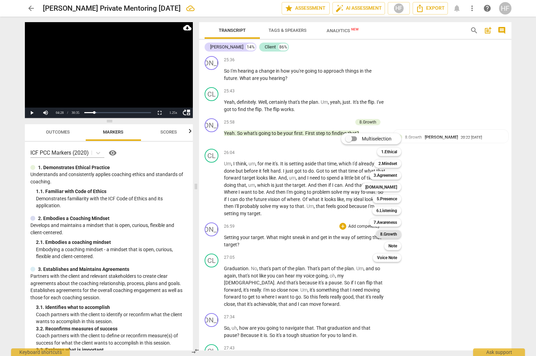
click at [392, 233] on b "8.Growth" at bounding box center [388, 234] width 17 height 8
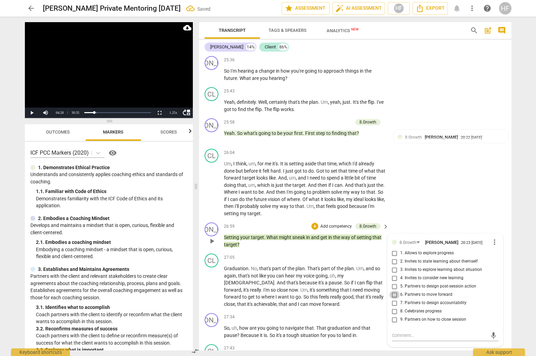
click at [394, 290] on input "6. Partners to move forward" at bounding box center [394, 294] width 11 height 8
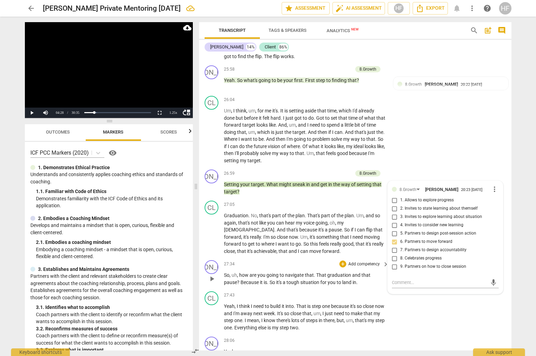
scroll to position [3434, 0]
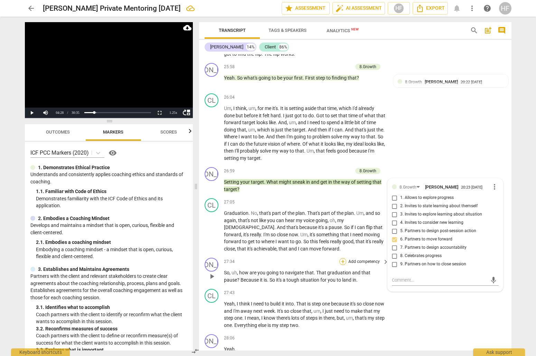
click at [341, 258] on div "+" at bounding box center [343, 261] width 7 height 7
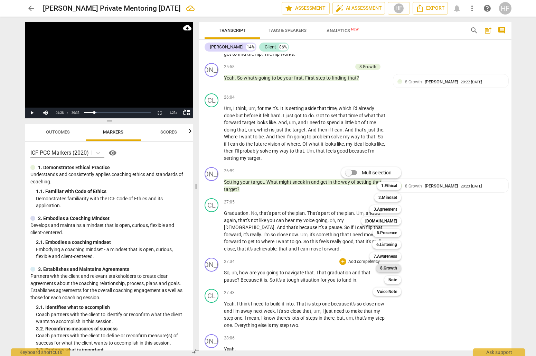
click at [391, 268] on b "8.Growth" at bounding box center [388, 268] width 17 height 8
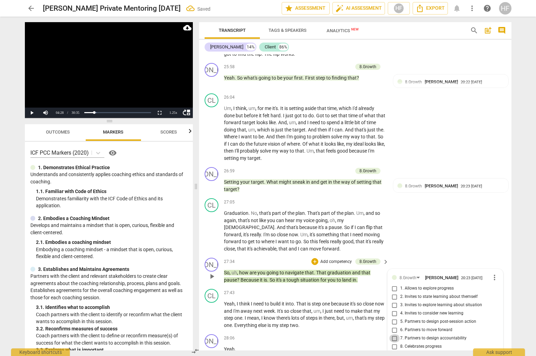
click at [394, 334] on input "7. Partners to design accountability" at bounding box center [394, 338] width 11 height 8
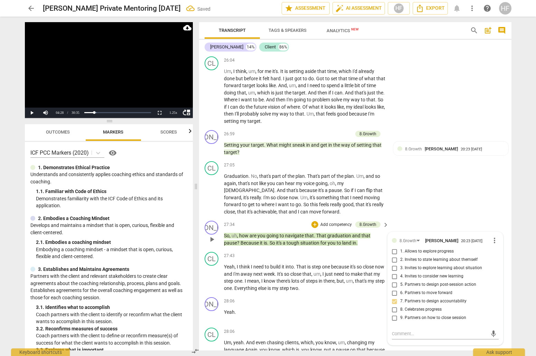
scroll to position [3471, 0]
click at [398, 330] on textarea at bounding box center [440, 333] width 96 height 7
click at [492, 333] on span "send" at bounding box center [494, 337] width 8 height 8
click at [496, 236] on span "more_vert" at bounding box center [495, 240] width 8 height 8
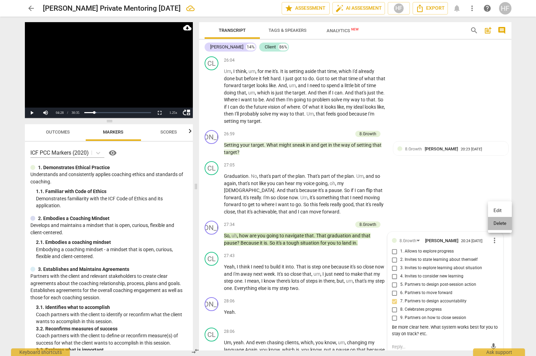
click at [507, 222] on li "Delete" at bounding box center [500, 223] width 24 height 13
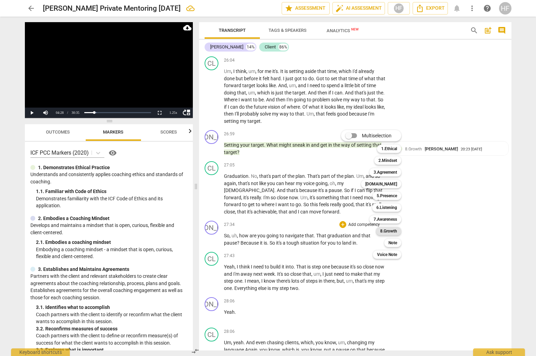
click at [394, 229] on b "8.Growth" at bounding box center [388, 231] width 17 height 8
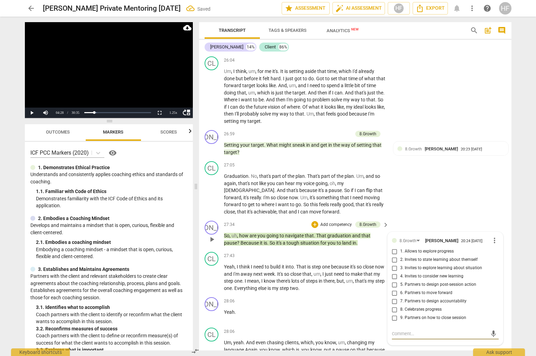
click at [396, 297] on input "7. Partners to design accountability" at bounding box center [394, 301] width 11 height 8
click at [395, 297] on input "7. Partners to design accountability" at bounding box center [394, 301] width 11 height 8
checkbox input "true"
click at [399, 330] on textarea at bounding box center [440, 333] width 96 height 7
paste textarea "deeper accountability structures (tracking, check-ins, commitments) were not fu…"
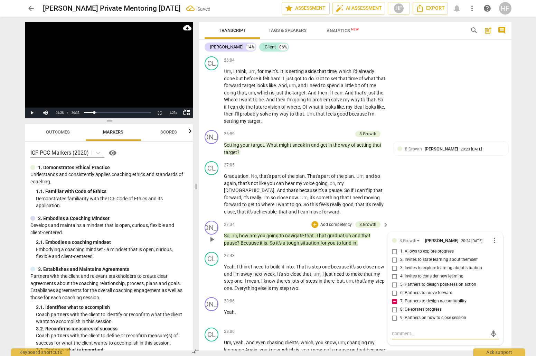
type textarea "deeper accountability structures (tracking, check-ins, commitments) were not fu…"
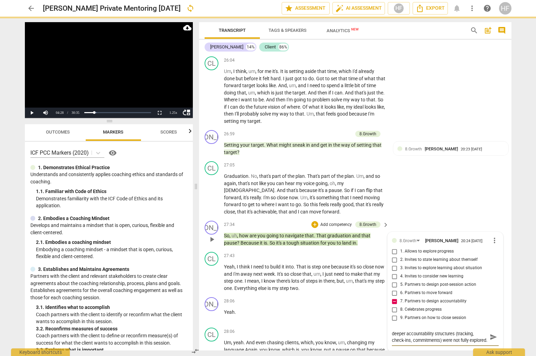
scroll to position [6, 0]
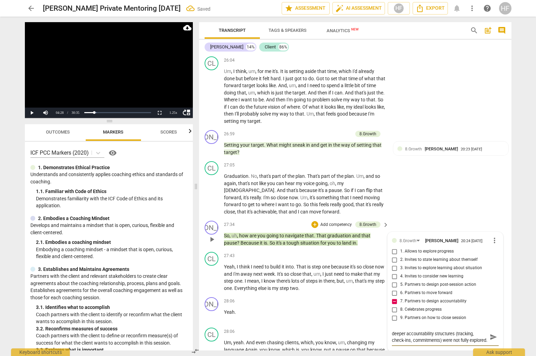
type textarea "deeper accountability structures (tracking, check-ins, commitments) were not fu…"
click at [492, 333] on span "send" at bounding box center [494, 337] width 8 height 8
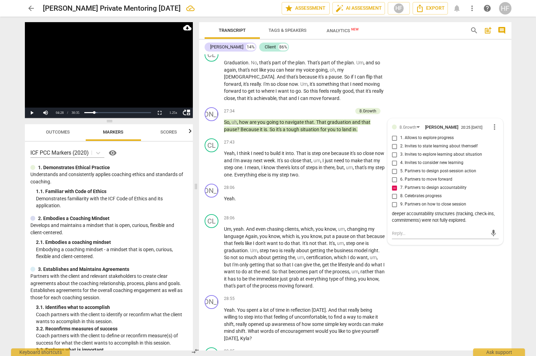
scroll to position [0, 0]
click at [297, 195] on p "Yeah ." at bounding box center [305, 198] width 162 height 7
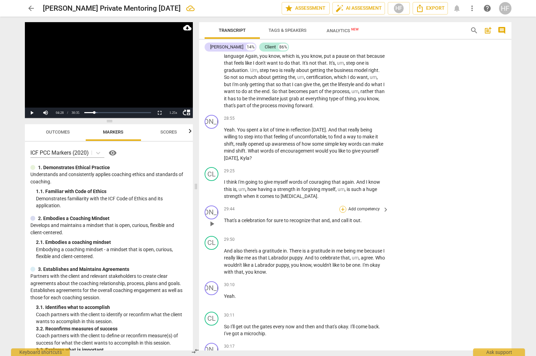
click at [343, 206] on div "+" at bounding box center [343, 209] width 7 height 7
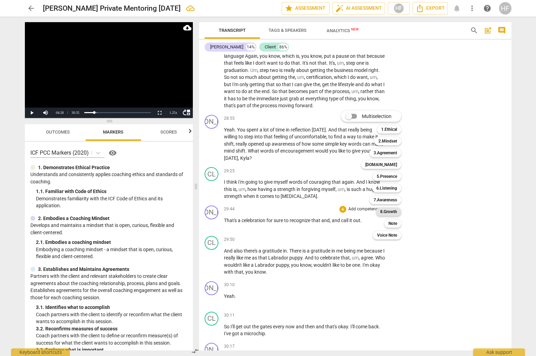
click at [391, 209] on b "8.Growth" at bounding box center [388, 211] width 17 height 8
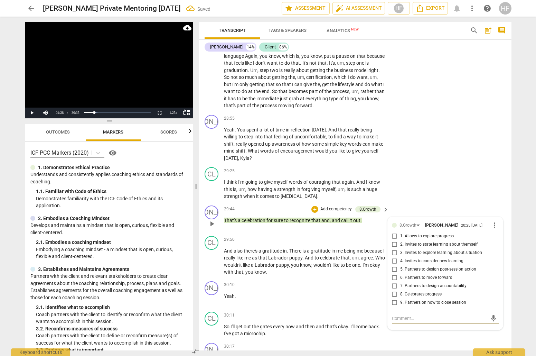
click at [396, 290] on input "8. Celebrates progress" at bounding box center [394, 294] width 11 height 8
checkbox input "true"
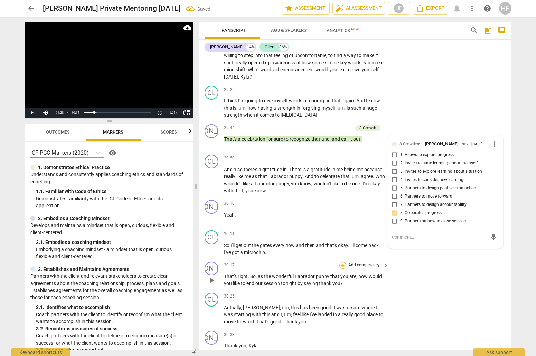
click at [343, 262] on div "+" at bounding box center [343, 265] width 7 height 7
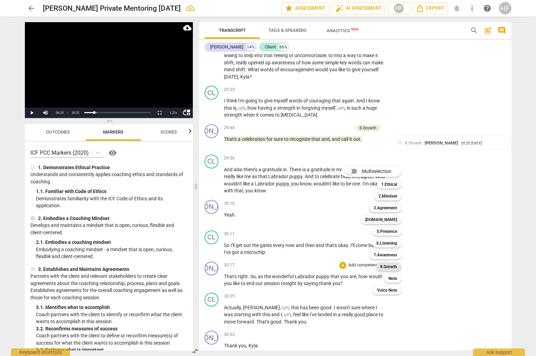
click at [391, 268] on b "8.Growth" at bounding box center [388, 266] width 17 height 8
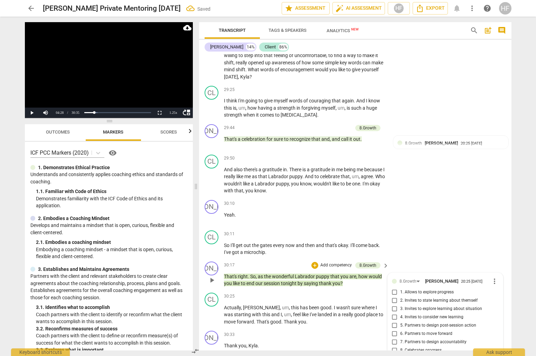
click at [395, 354] on input "9. Partners on how to close session" at bounding box center [394, 358] width 11 height 8
checkbox input "true"
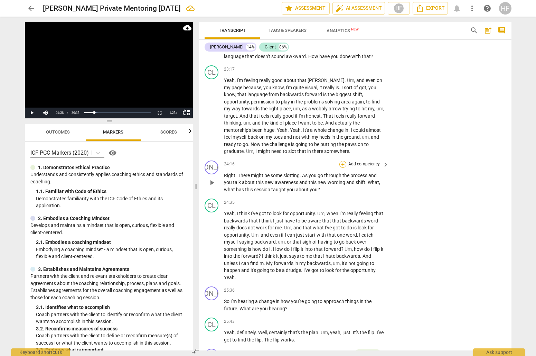
click at [343, 161] on div "+" at bounding box center [343, 164] width 7 height 7
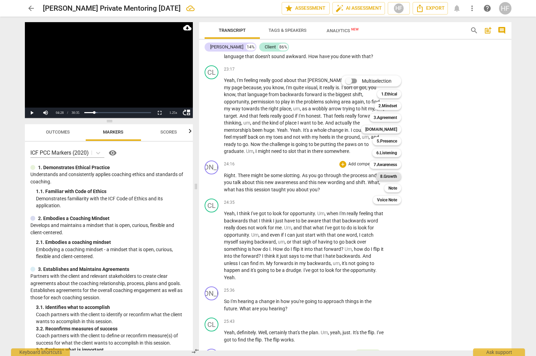
click at [394, 175] on b "8.Growth" at bounding box center [388, 176] width 17 height 8
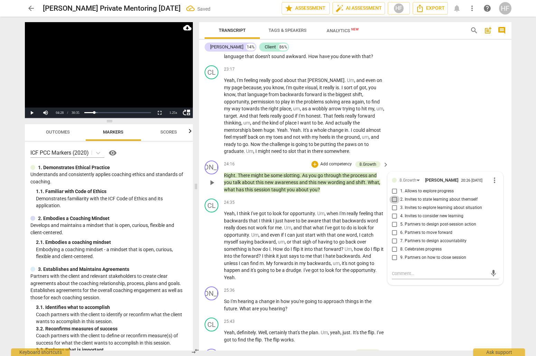
click at [395, 195] on input "2. Invites to state learning about themself" at bounding box center [394, 199] width 11 height 8
checkbox input "true"
click at [336, 198] on div "24:35 + Add competency keyboard_arrow_right" at bounding box center [307, 202] width 166 height 8
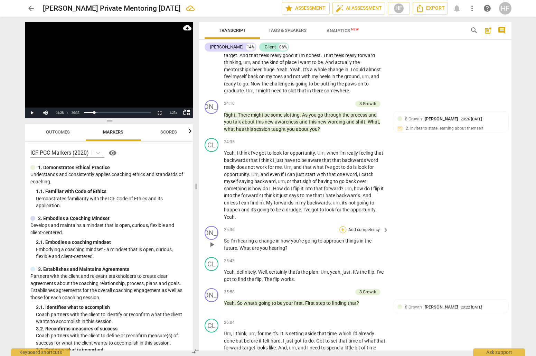
click at [342, 226] on div "+" at bounding box center [343, 229] width 7 height 7
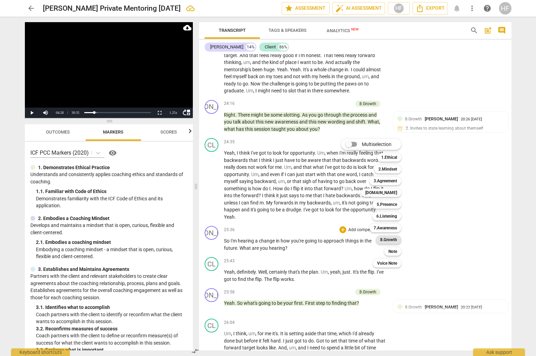
click at [394, 237] on b "8.Growth" at bounding box center [388, 239] width 17 height 8
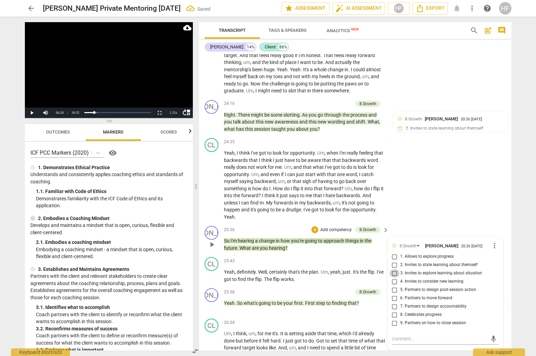
click at [394, 269] on input "3. Invites to explore learning about situation" at bounding box center [394, 273] width 11 height 8
checkbox input "true"
click at [422, 171] on div "CL play_arrow pause 24:35 + Add competency keyboard_arrow_right Yeah , I think …" at bounding box center [355, 179] width 313 height 88
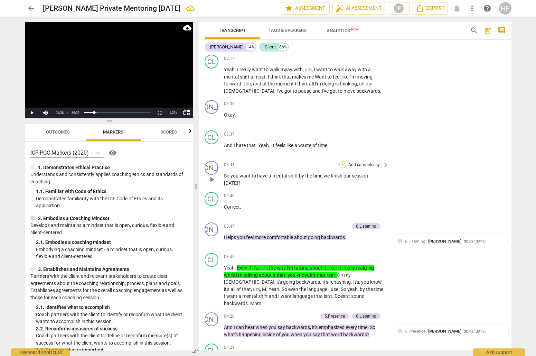
click at [342, 161] on div "+" at bounding box center [343, 164] width 7 height 7
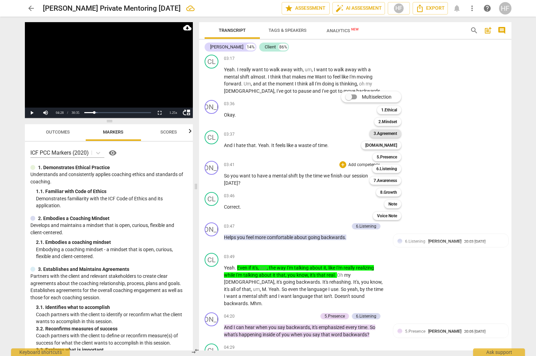
click at [392, 132] on b "3.Agreement" at bounding box center [386, 133] width 24 height 8
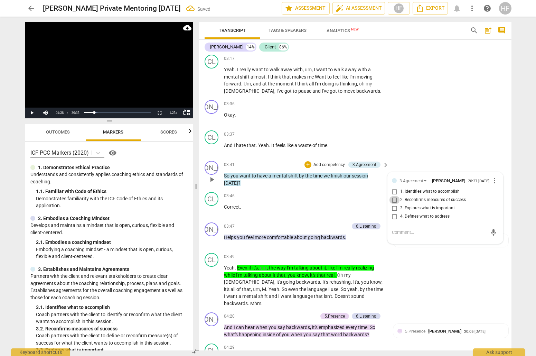
click at [393, 196] on input "2. Reconfirms measures of success" at bounding box center [394, 200] width 11 height 8
checkbox input "true"
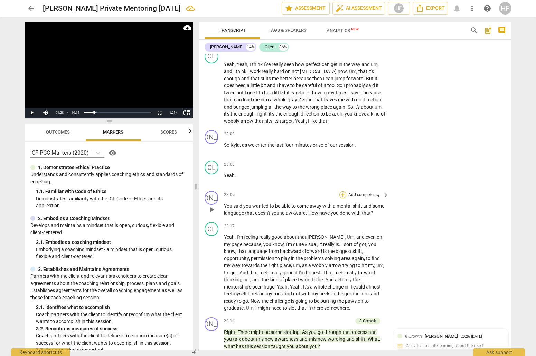
click at [340, 191] on div "+" at bounding box center [343, 194] width 7 height 7
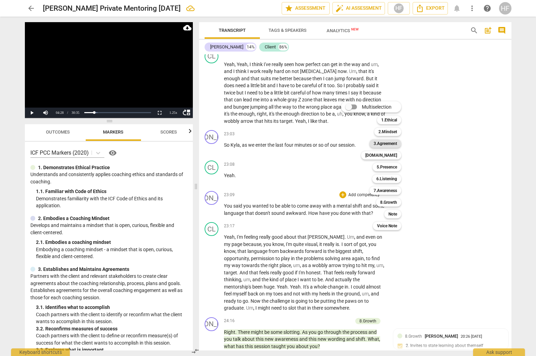
click at [394, 142] on b "3.Agreement" at bounding box center [386, 143] width 24 height 8
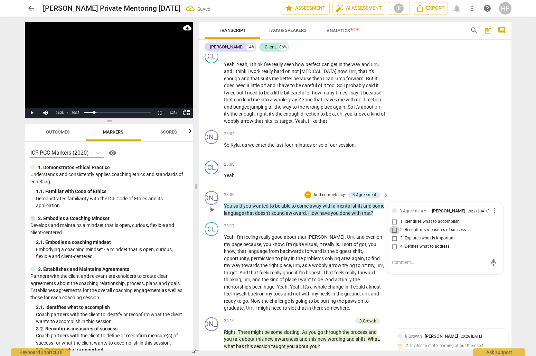
click at [393, 226] on input "2. Reconfirms measures of success" at bounding box center [394, 230] width 11 height 8
checkbox input "true"
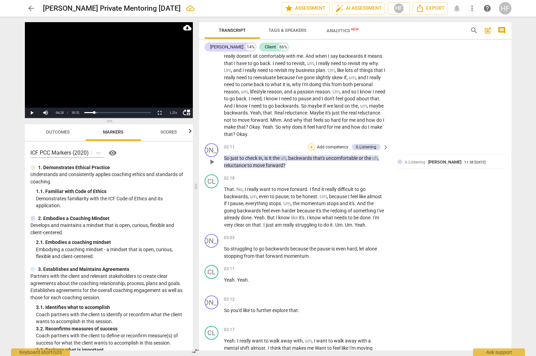
click at [311, 144] on div "+" at bounding box center [311, 147] width 7 height 7
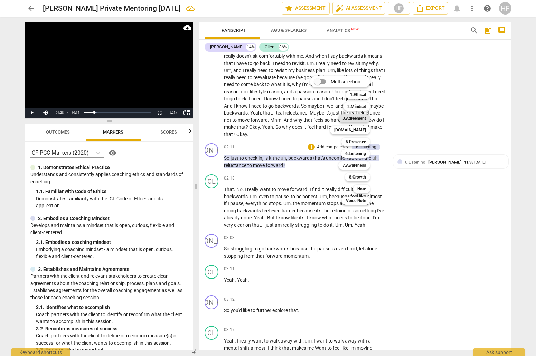
click at [358, 120] on b "3.Agreement" at bounding box center [355, 118] width 24 height 8
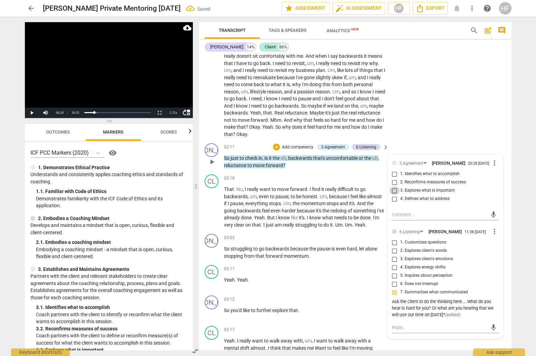
click at [397, 186] on input "3. Explores what is important" at bounding box center [394, 190] width 11 height 8
checkbox input "true"
click at [300, 307] on p "So you'd like to further explore that ." at bounding box center [305, 310] width 162 height 7
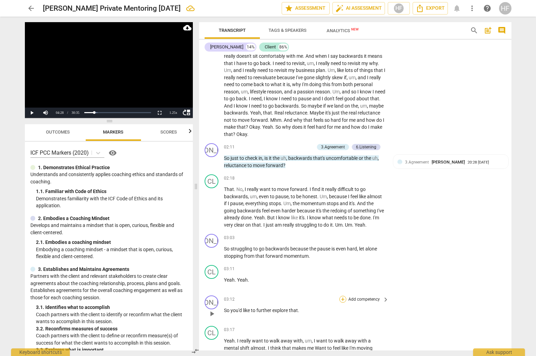
click at [341, 296] on div "+" at bounding box center [343, 299] width 7 height 7
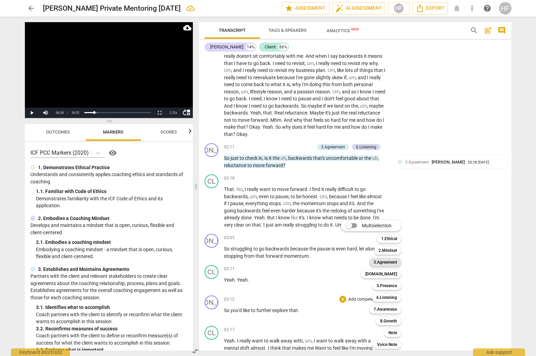
click at [392, 263] on b "3.Agreement" at bounding box center [386, 262] width 24 height 8
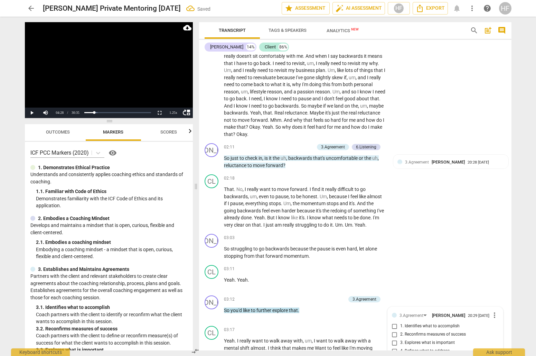
scroll to position [484, 0]
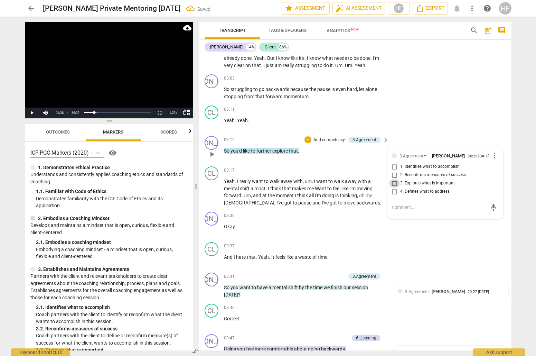
click at [397, 179] on input "3. Explores what is important" at bounding box center [394, 183] width 11 height 8
checkbox input "true"
click at [393, 187] on input "4. Defines what to address" at bounding box center [394, 191] width 11 height 8
checkbox input "true"
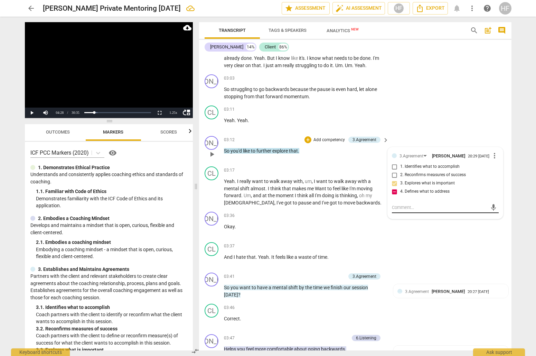
click at [399, 204] on textarea at bounding box center [440, 207] width 96 height 7
paste textarea "partner with the client to define what the client believes the client needs to …"
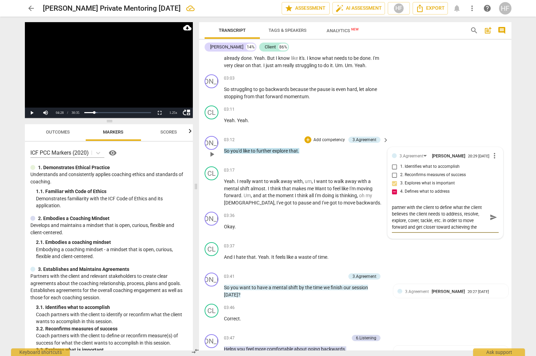
type textarea "partner with the client to define what the client believes the client needs to …"
click at [392, 204] on textarea "partner with the client to define what the client believes the client needs to …" at bounding box center [440, 217] width 96 height 26
type textarea "artner with the client to define what the client believes the client needs to a…"
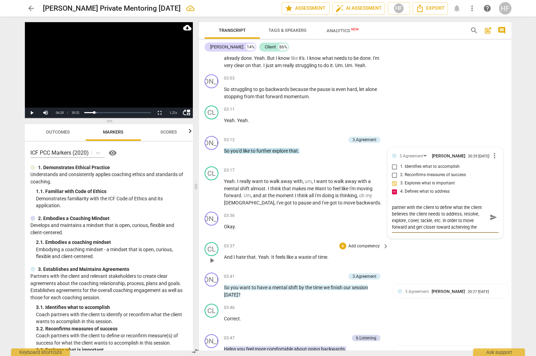
type textarea "artner with the client to define what the client believes the client needs to a…"
type textarea "Partner with the client to define what the client believes the client needs to …"
click at [492, 213] on span "send" at bounding box center [494, 217] width 8 height 8
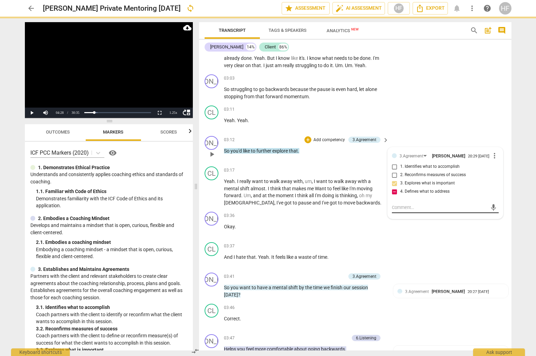
scroll to position [0, 0]
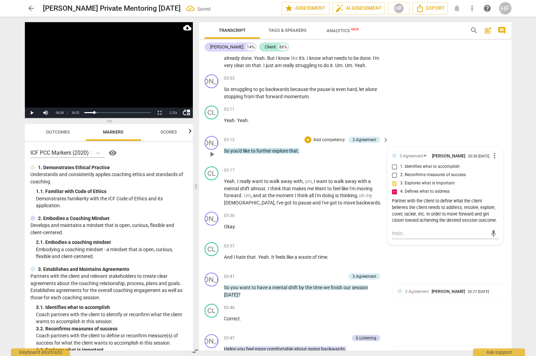
click at [438, 201] on div "Partner with the client to define what the client believes the client needs to …" at bounding box center [445, 211] width 107 height 26
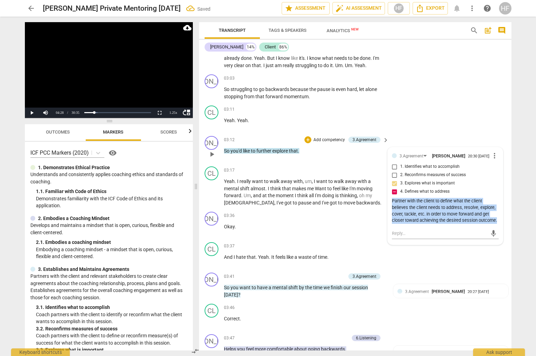
click at [438, 201] on div "Partner with the client to define what the client believes the client needs to …" at bounding box center [445, 211] width 107 height 26
copy div "Partner with the client to define what the client believes the client needs to …"
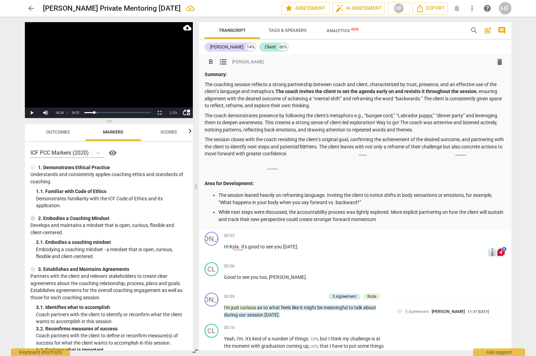
click at [410, 216] on p "While next steps were discussed, the accountability process was lightly explore…" at bounding box center [363, 216] width 288 height 14
click at [219, 192] on p "The session leaned heavily on reframing language. Inviting the client to notice…" at bounding box center [363, 199] width 288 height 14
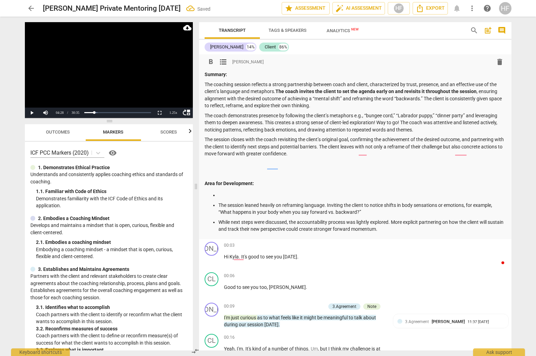
click at [226, 196] on ul "The session leaned heavily on reframing language. Inviting the client to notice…" at bounding box center [356, 212] width 302 height 41
click at [226, 192] on p at bounding box center [363, 195] width 288 height 7
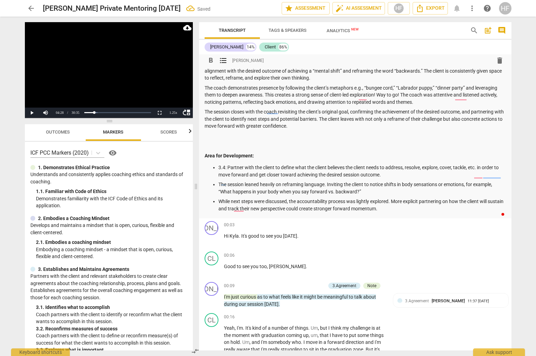
scroll to position [268, 0]
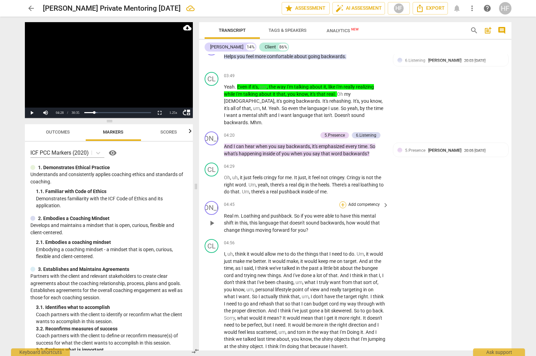
click at [343, 201] on div "+" at bounding box center [343, 204] width 7 height 7
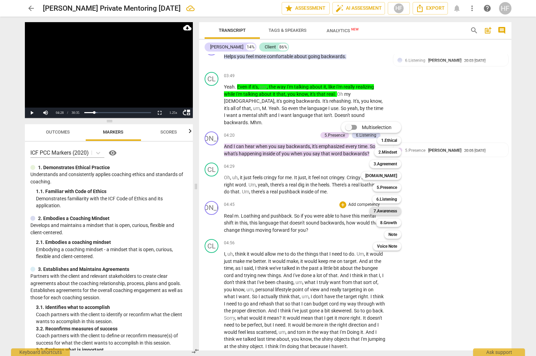
click at [389, 211] on b "7.Awareness" at bounding box center [386, 211] width 24 height 8
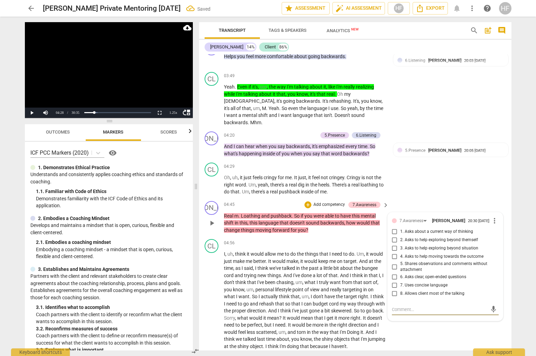
click at [393, 252] on input "4. Asks to help moving towards the outcome" at bounding box center [394, 256] width 11 height 8
checkbox input "true"
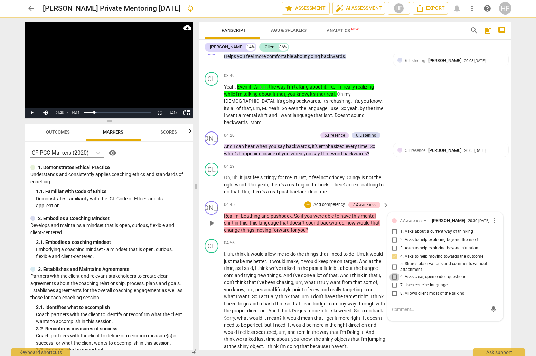
click at [393, 273] on input "6. Asks clear, open-ended questions" at bounding box center [394, 277] width 11 height 8
checkbox input "true"
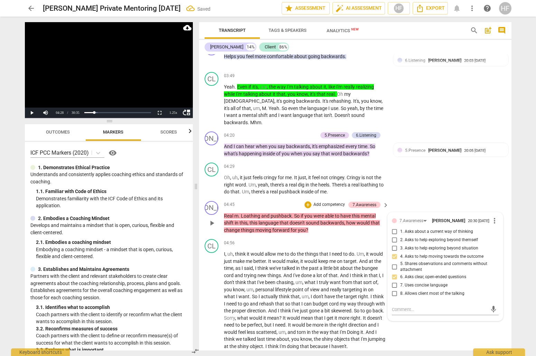
click at [393, 281] on input "7. Uses concise language" at bounding box center [394, 285] width 11 height 8
checkbox input "true"
click at [394, 273] on input "6. Asks clear, open-ended questions" at bounding box center [394, 277] width 11 height 8
checkbox input "false"
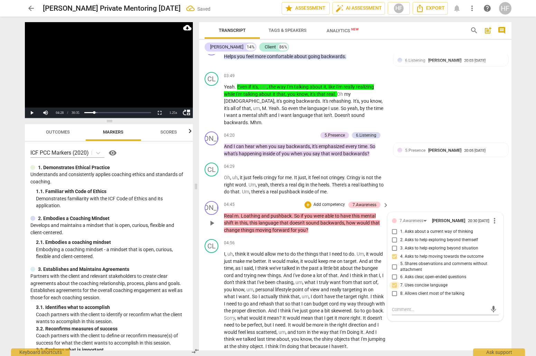
click at [394, 281] on input "7. Uses concise language" at bounding box center [394, 285] width 11 height 8
checkbox input "false"
click at [308, 201] on div "+" at bounding box center [308, 204] width 7 height 7
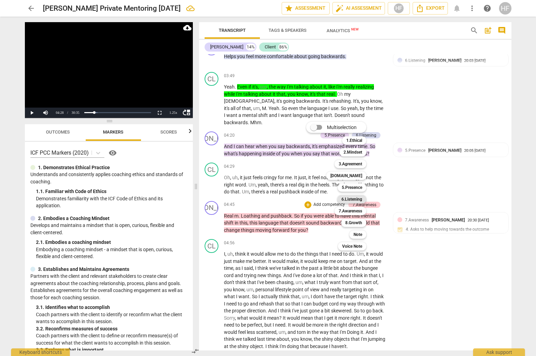
click at [358, 200] on b "6.Listening" at bounding box center [352, 199] width 21 height 8
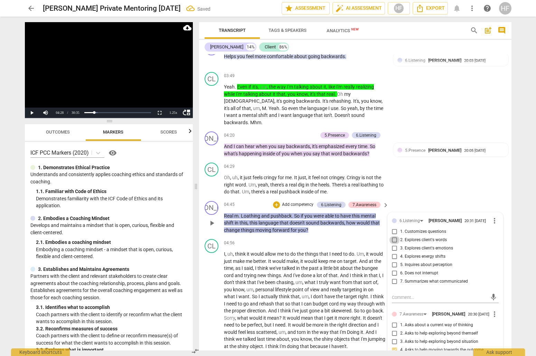
click at [394, 236] on input "2. Explores client's words" at bounding box center [394, 240] width 11 height 8
checkbox input "true"
click at [393, 261] on input "5. Inquires about perception" at bounding box center [394, 265] width 11 height 8
checkbox input "true"
click at [394, 228] on input "1. Customizes questions" at bounding box center [394, 232] width 11 height 8
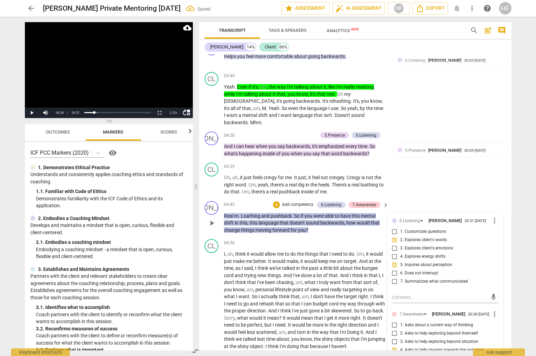
checkbox input "true"
click at [277, 201] on div "+" at bounding box center [276, 204] width 7 height 7
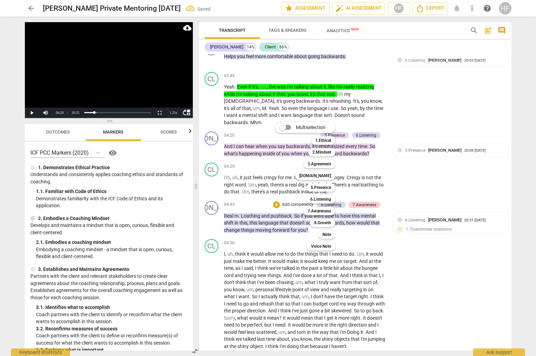
click at [422, 166] on div at bounding box center [268, 178] width 536 height 356
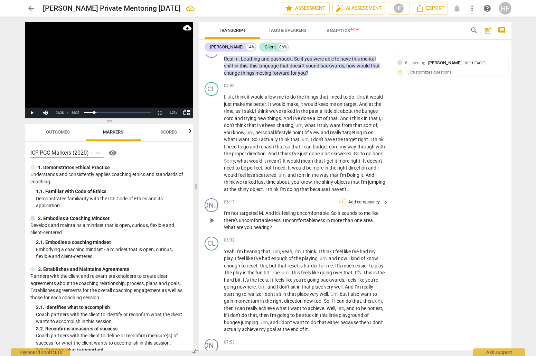
click at [343, 198] on div "+" at bounding box center [343, 201] width 7 height 7
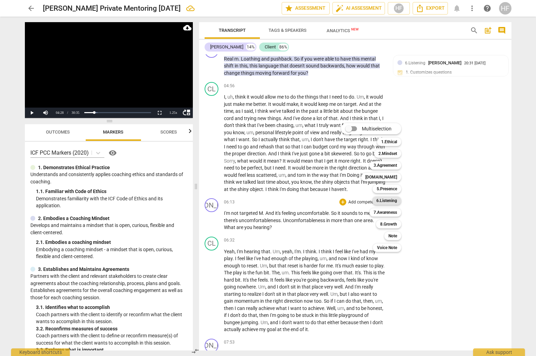
click at [393, 202] on b "6.Listening" at bounding box center [387, 200] width 21 height 8
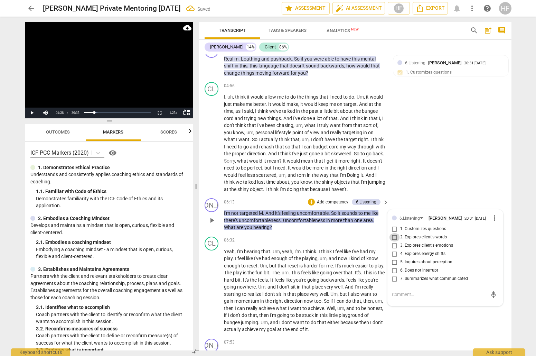
click at [392, 233] on input "2. Explores client's words" at bounding box center [394, 237] width 11 height 8
checkbox input "true"
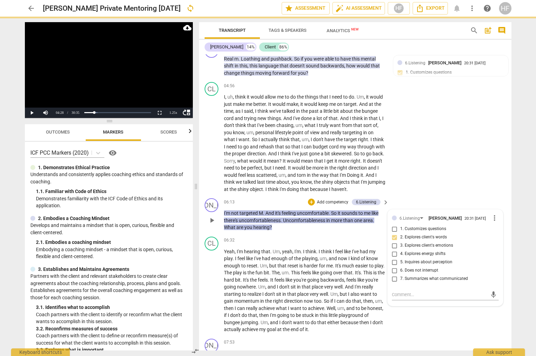
click at [398, 258] on input "5. Inquires about perception" at bounding box center [394, 262] width 11 height 8
checkbox input "true"
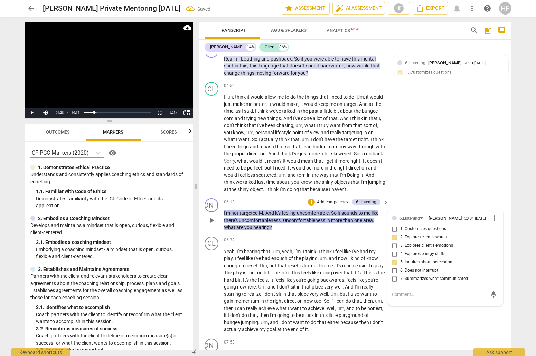
click at [396, 291] on textarea at bounding box center [440, 294] width 96 height 7
type textarea "A"
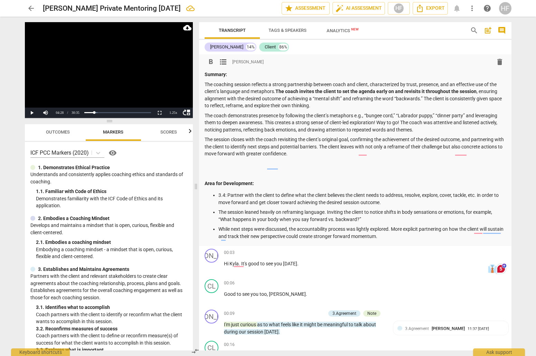
scroll to position [0, 0]
type textarea "A"
drag, startPoint x: 329, startPoint y: 207, endPoint x: 458, endPoint y: 212, distance: 129.1
click at [458, 212] on p "The session leaned heavily on reframing language. Inviting the client to notice…" at bounding box center [363, 216] width 288 height 14
drag, startPoint x: 467, startPoint y: 210, endPoint x: 331, endPoint y: 207, distance: 136.3
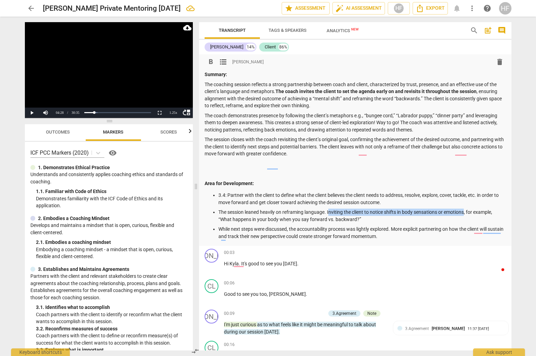
click at [329, 209] on p "The session leaned heavily on reframing language. Inviting the client to notice…" at bounding box center [363, 216] width 288 height 14
copy p "nviting the client to notice shifts in body sensations or emotions"
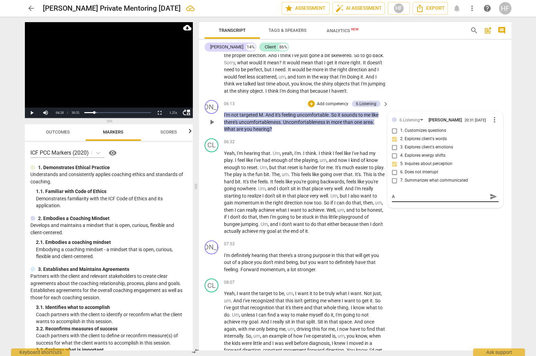
click at [407, 193] on textarea "A" at bounding box center [440, 196] width 96 height 7
drag, startPoint x: 407, startPoint y: 183, endPoint x: 389, endPoint y: 183, distance: 18.3
click at [389, 183] on div "6.Listening Heidi Fishbein 20:31 08-17-2025 more_vert 1. Customizes questions 2…" at bounding box center [445, 159] width 115 height 96
paste textarea "nviting the client to notice shifts in body sensations or emotions"
type textarea "nviting the client to notice shifts in body sensations or emotions"
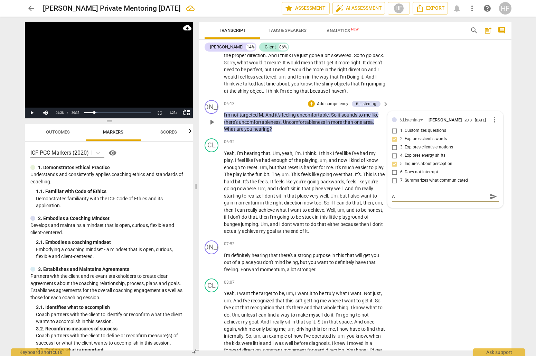
type textarea "nviting the client to notice shifts in body sensations or emotions"
click at [392, 193] on textarea "nviting the client to notice shifts in body sensations or emotions" at bounding box center [440, 199] width 96 height 13
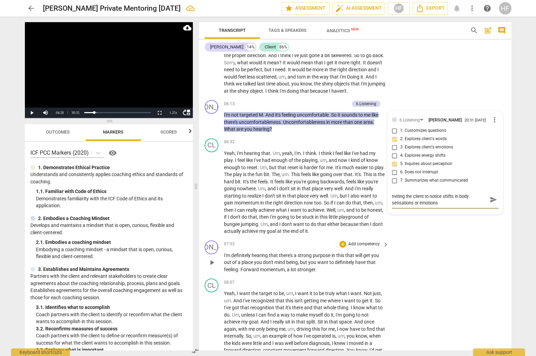
type textarea "Inviting the client to notice shifts in body sensations or emotions"
type textarea "Invitin the client to notice shifts in body sensations or emotions"
type textarea "Inviti the client to notice shifts in body sensations or emotions"
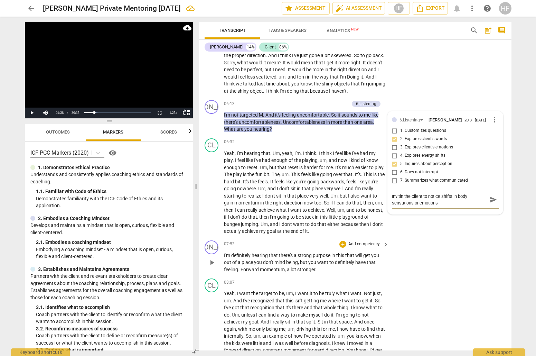
type textarea "Inviti the client to notice shifts in body sensations or emotions"
type textarea "Invit the client to notice shifts in body sensations or emotions"
type textarea "Invite the client to notice shifts in body sensations or emotions"
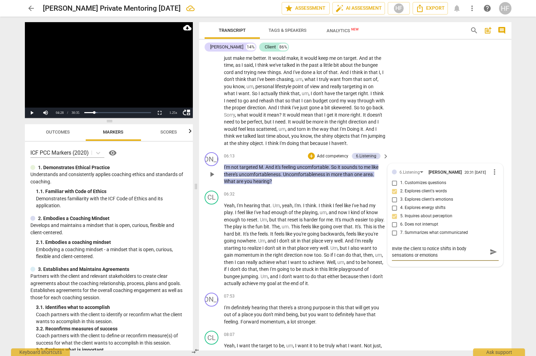
drag, startPoint x: 443, startPoint y: 243, endPoint x: 440, endPoint y: 235, distance: 8.1
click at [440, 245] on textarea "Invite the client to notice shifts in body sensations or emotions" at bounding box center [440, 251] width 96 height 13
type textarea "Invite the client to notice a"
type textarea "Invite the client to notice an"
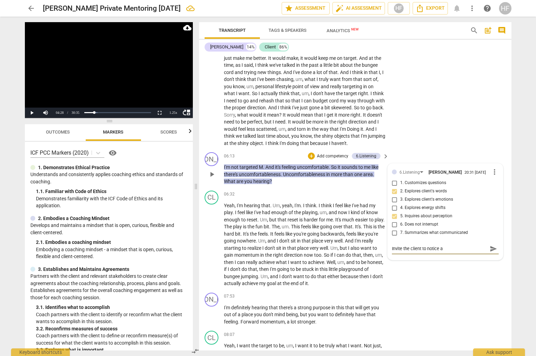
type textarea "Invite the client to notice an"
type textarea "Invite the client to notice and"
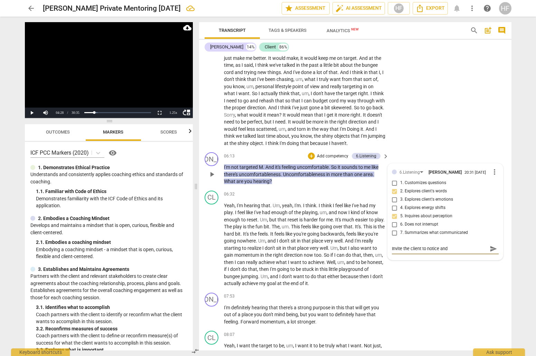
type textarea "Invite the client to notice and n"
type textarea "Invite the client to notice and na"
type textarea "Invite the client to notice and nam"
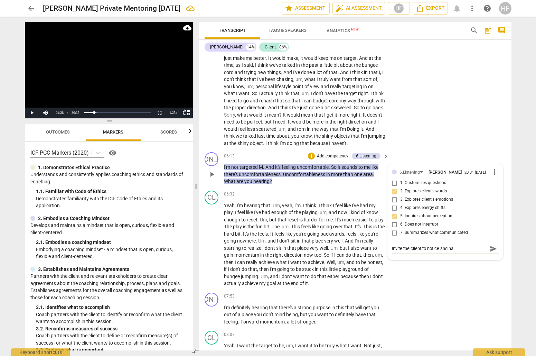
type textarea "Invite the client to notice and nam"
type textarea "Invite the client to notice and name"
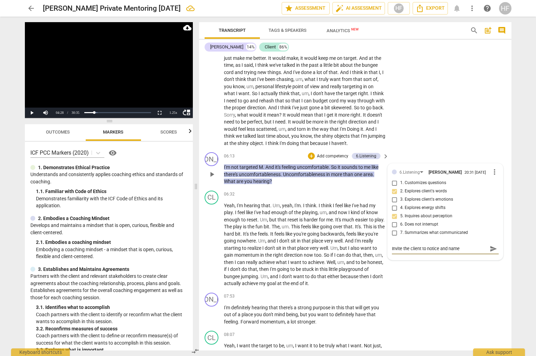
type textarea "Invite the client to notice and name i"
type textarea "Invite the client to notice and name"
type textarea "Invite the client to notice and name w"
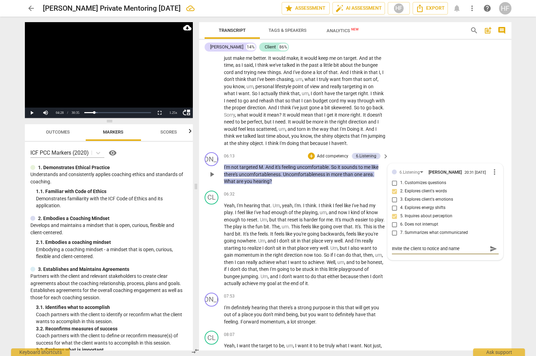
type textarea "Invite the client to notice and name w"
type textarea "Invite the client to notice and name wh"
type textarea "Invite the client to notice and name wha"
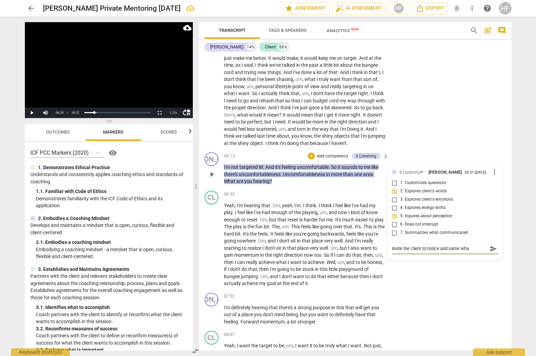
type textarea "Invite the client to notice and name wha"
type textarea "Invite the client to notice and name what"
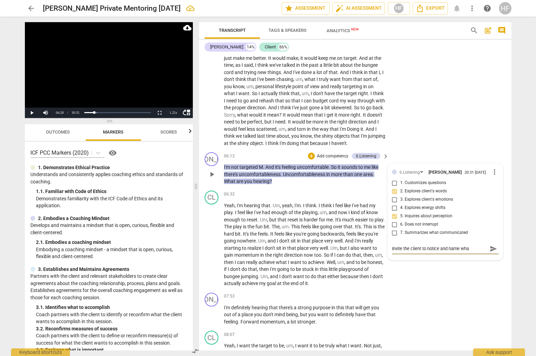
type textarea "Invite the client to notice and name what"
type textarea "Invite the client to notice and name what i"
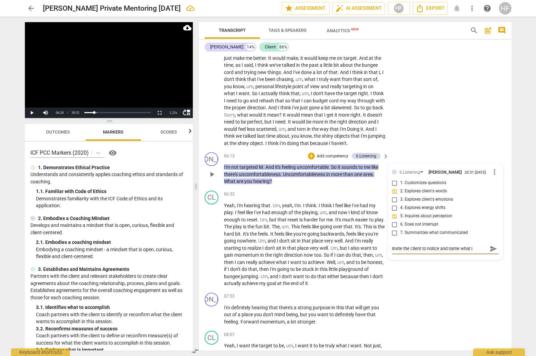
type textarea "Invite the client to notice and name what is"
type textarea "Invite the client to notice and name what is u"
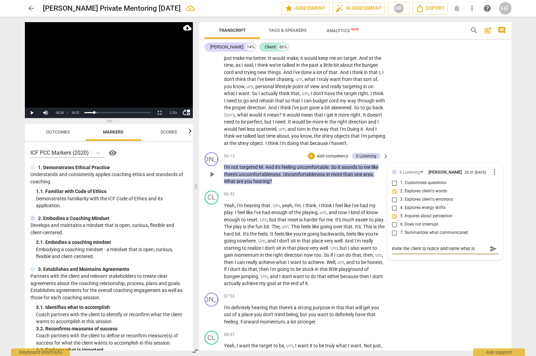
type textarea "Invite the client to notice and name what is u"
type textarea "Invite the client to notice and name what is um"
type textarea "Invite the client to notice and name what is umf"
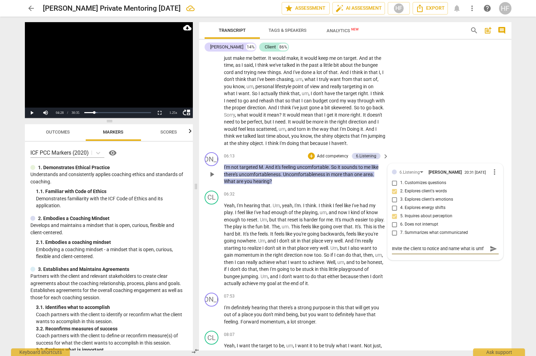
type textarea "Invite the client to notice and name what is um"
type textarea "Invite the client to notice and name what is umc"
type textarea "Invite the client to notice and name what is umco"
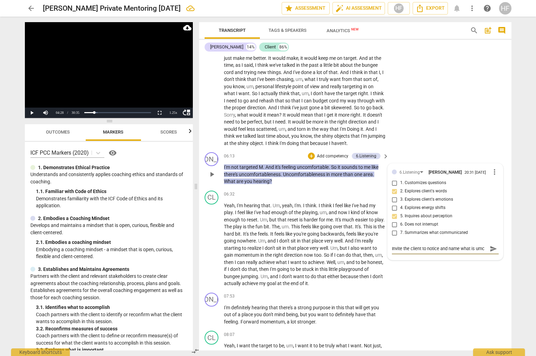
type textarea "Invite the client to notice and name what is umco"
type textarea "Invite the client to notice and name what is umcom"
type textarea "Invite the client to notice and name what is umcomf"
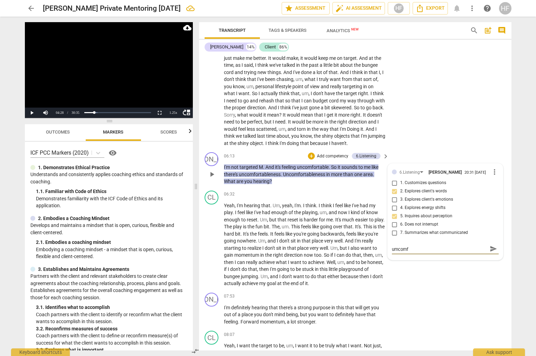
type textarea "Invite the client to notice and name what is umcomfo"
type textarea "Invite the client to notice and name what is umcomfor"
type textarea "Invite the client to notice and name what is umcomfort"
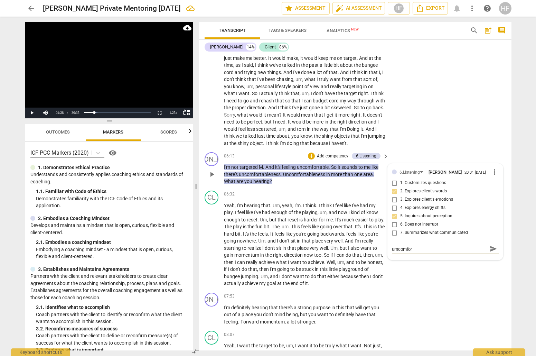
type textarea "Invite the client to notice and name what is umcomfort"
type textarea "Invite the client to notice and name what is umcomforta"
type textarea "Invite the client to notice and name what is umcomfortab"
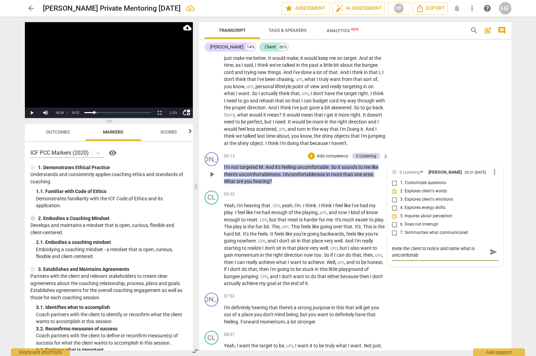
type textarea "Invite the client to notice and name what is umcomfortabl"
type textarea "Invite the client to notice and name what is umcomfortable"
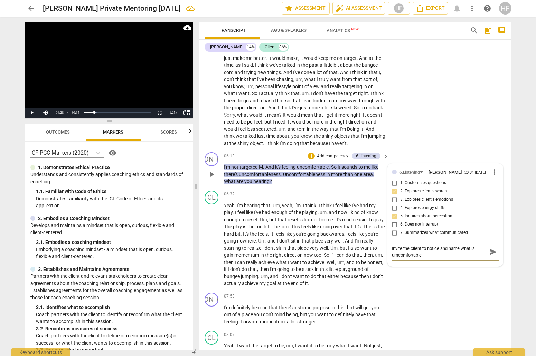
type textarea "Invite the client to notice and name what is umcomfortable"
type textarea "Invite the client to notice and name what is umcomfortable o"
type textarea "Invite the client to notice and name what is umcomfortable or"
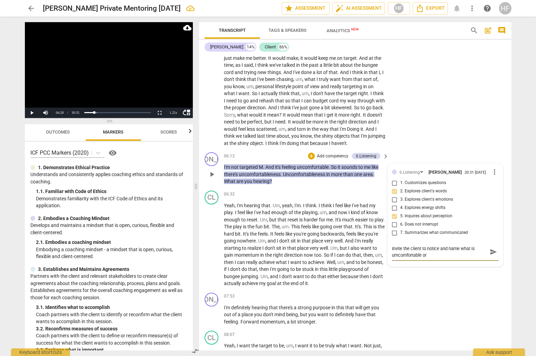
type textarea "Invite the client to notice and name what is umcomfortable or"
type textarea "Invite the client to notice and name what is umcomfortable or i"
type textarea "Invite the client to notice and name what is umcomfortable or im"
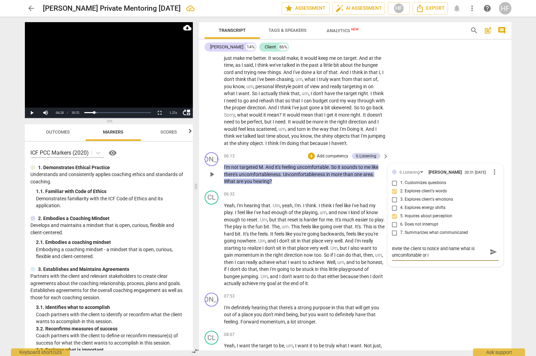
type textarea "Invite the client to notice and name what is umcomfortable or im"
type textarea "Invite the client to notice and name what is umcomfortable or imp"
type textarea "Invite the client to notice and name what is umcomfortable or impo"
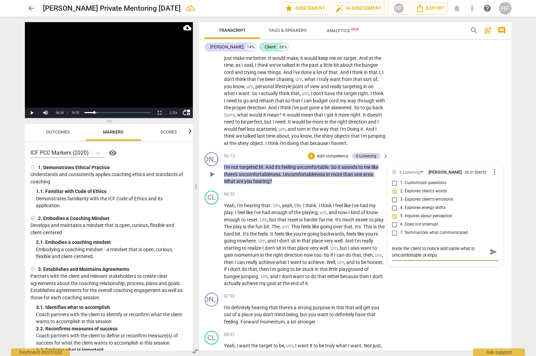
type textarea "Invite the client to notice and name what is umcomfortable or impor"
type textarea "Invite the client to notice and name what is umcomfortable or impora"
type textarea "Invite the client to notice and name what is umcomfortable or imporan"
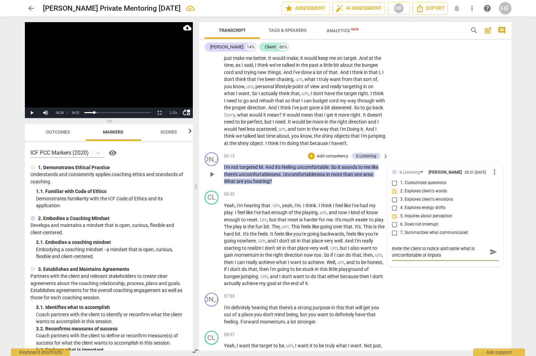
type textarea "Invite the client to notice and name what is umcomfortable or imporan"
type textarea "Invite the client to notice and name what is umcomfortable or imporant"
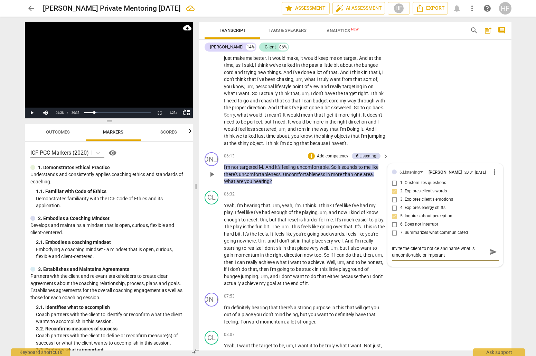
type textarea "Invite the client to notice and name what is umcomfortable or imporant a"
type textarea "Invite the client to notice and name what is umcomfortable or imporant ab"
type textarea "Invite the client to notice and name what is umcomfortable or imporant abo"
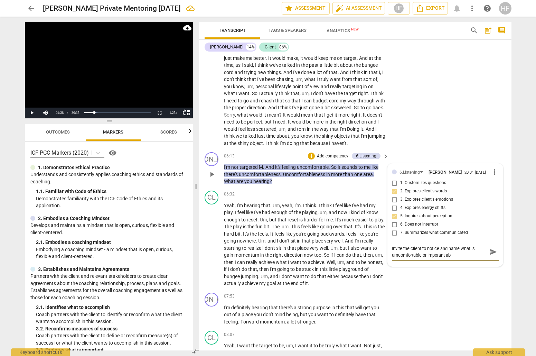
type textarea "Invite the client to notice and name what is umcomfortable or imporant abo"
type textarea "Invite the client to notice and name what is umcomfortable or imporant abou"
type textarea "Invite the client to notice and name what is umcomfortable or imporant about"
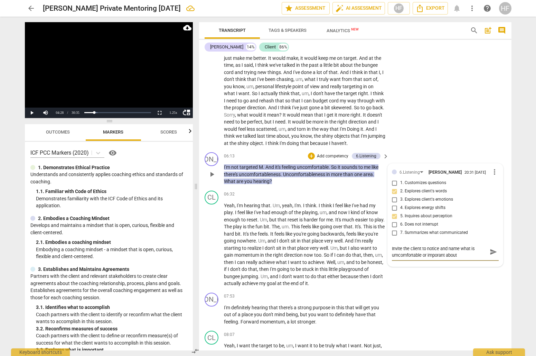
type textarea "Invite the client to notice and name what is umcomfortable or imporant about"
type textarea "Invite the client to notice and name what is umcomfortable or imporant about w"
type textarea "Invite the client to notice and name what is umcomfortable or imporant about wh"
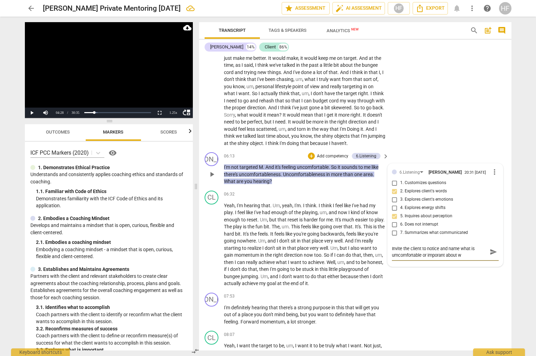
type textarea "Invite the client to notice and name what is umcomfortable or imporant about wh"
type textarea "Invite the client to notice and name what is umcomfortable or imporant about wha"
type textarea "Invite the client to notice and name what is umcomfortable or imporant about wh…"
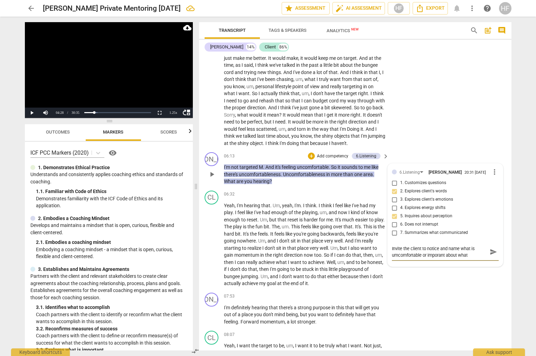
type textarea "Invite the client to notice and name what is umcomfortable or imporant about wh…"
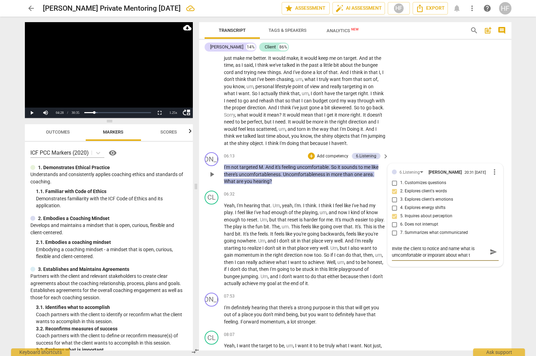
type textarea "Invite the client to notice and name what is umcomfortable or imporant about wh…"
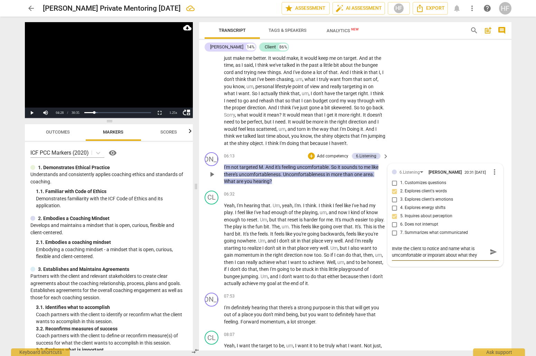
type textarea "Invite the client to notice and name what is umcomfortable or imporant about wh…"
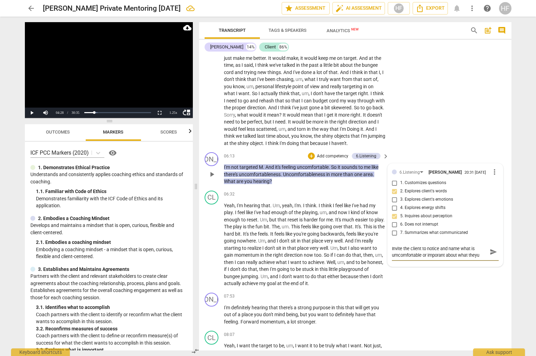
type textarea "Invite the client to notice and name what is umcomfortable or imporant about wh…"
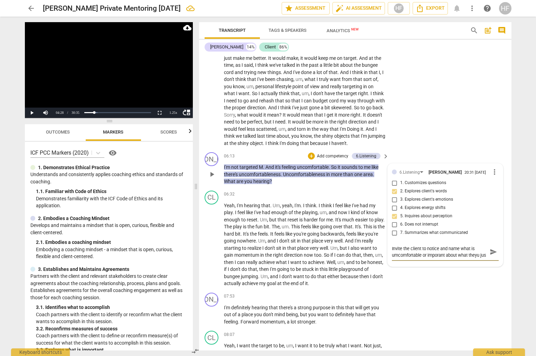
type textarea "Invite the client to notice and name what is umcomfortable or imporant about wh…"
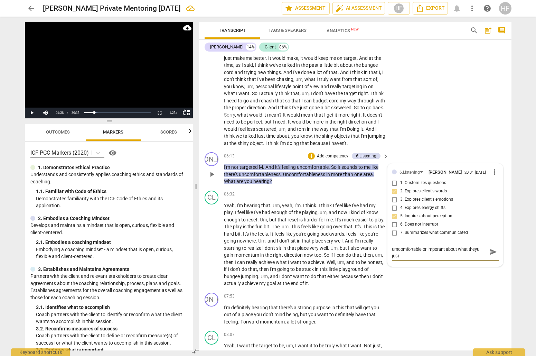
type textarea "Invite the client to notice and name what is umcomfortable or imporant about wh…"
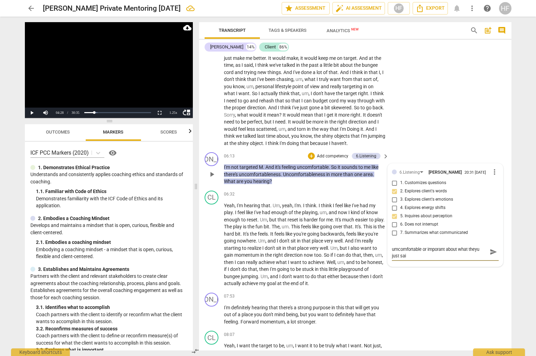
type textarea "Invite the client to notice and name what is umcomfortable or imporant about wh…"
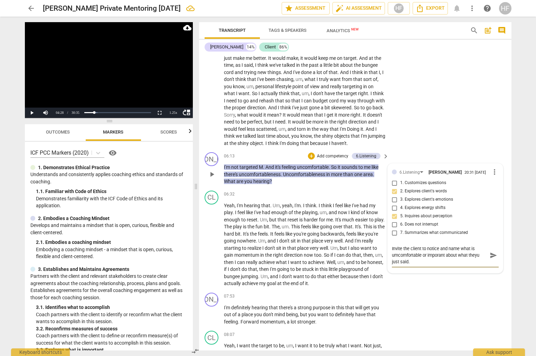
click at [475, 245] on textarea "Invite the client to notice and name what is umcomfortable or imporant about wh…" at bounding box center [440, 255] width 96 height 20
click at [434, 245] on textarea "Invite the client to notice and name what is uncomfortable or imporant about wh…" at bounding box center [440, 251] width 96 height 13
drag, startPoint x: 457, startPoint y: 219, endPoint x: 490, endPoint y: 242, distance: 39.5
click at [490, 251] on span "send" at bounding box center [494, 255] width 8 height 8
